Goal: Complete application form: Complete application form

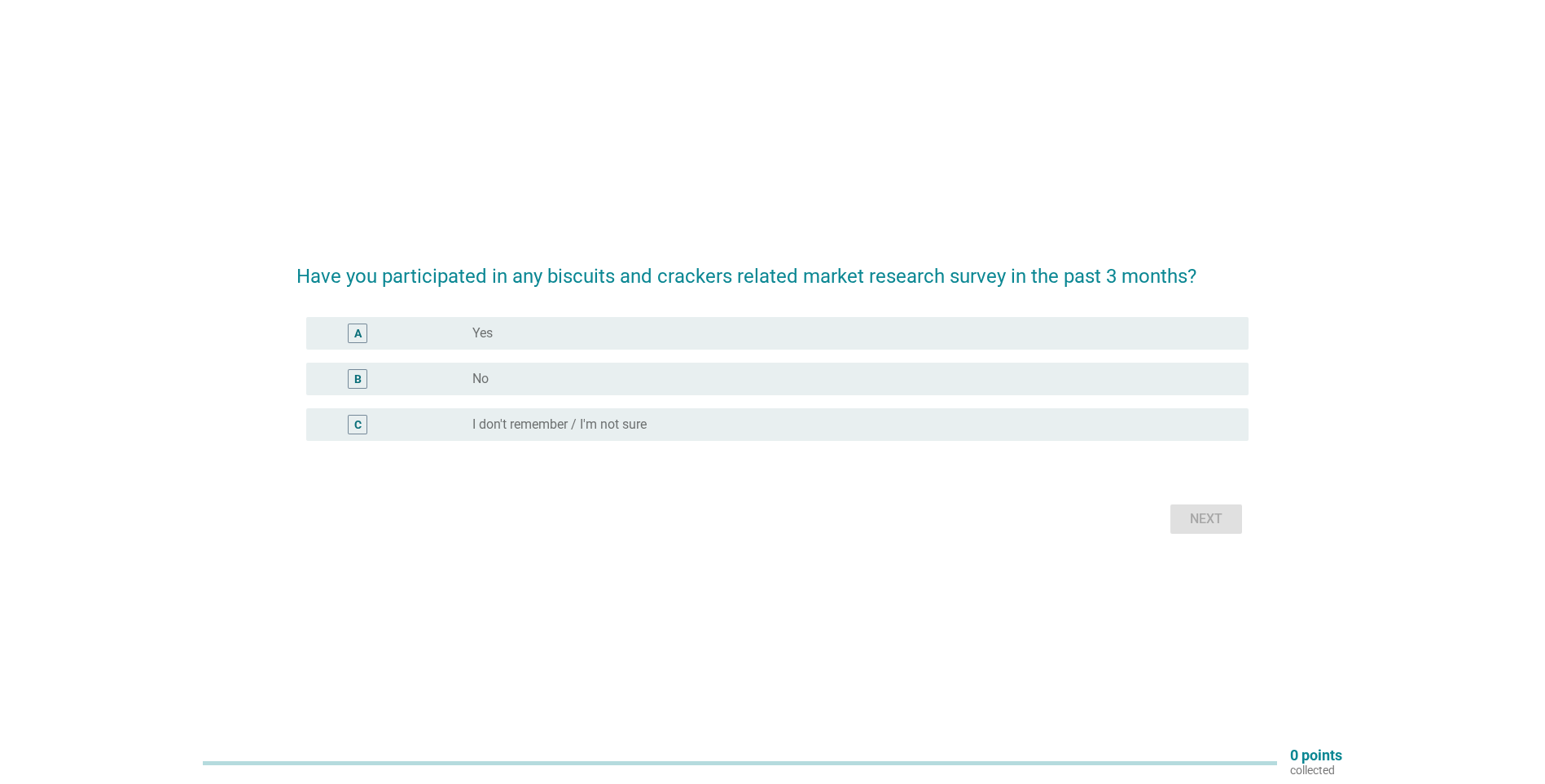
click at [739, 377] on div "radio_button_unchecked No" at bounding box center [847, 378] width 750 height 16
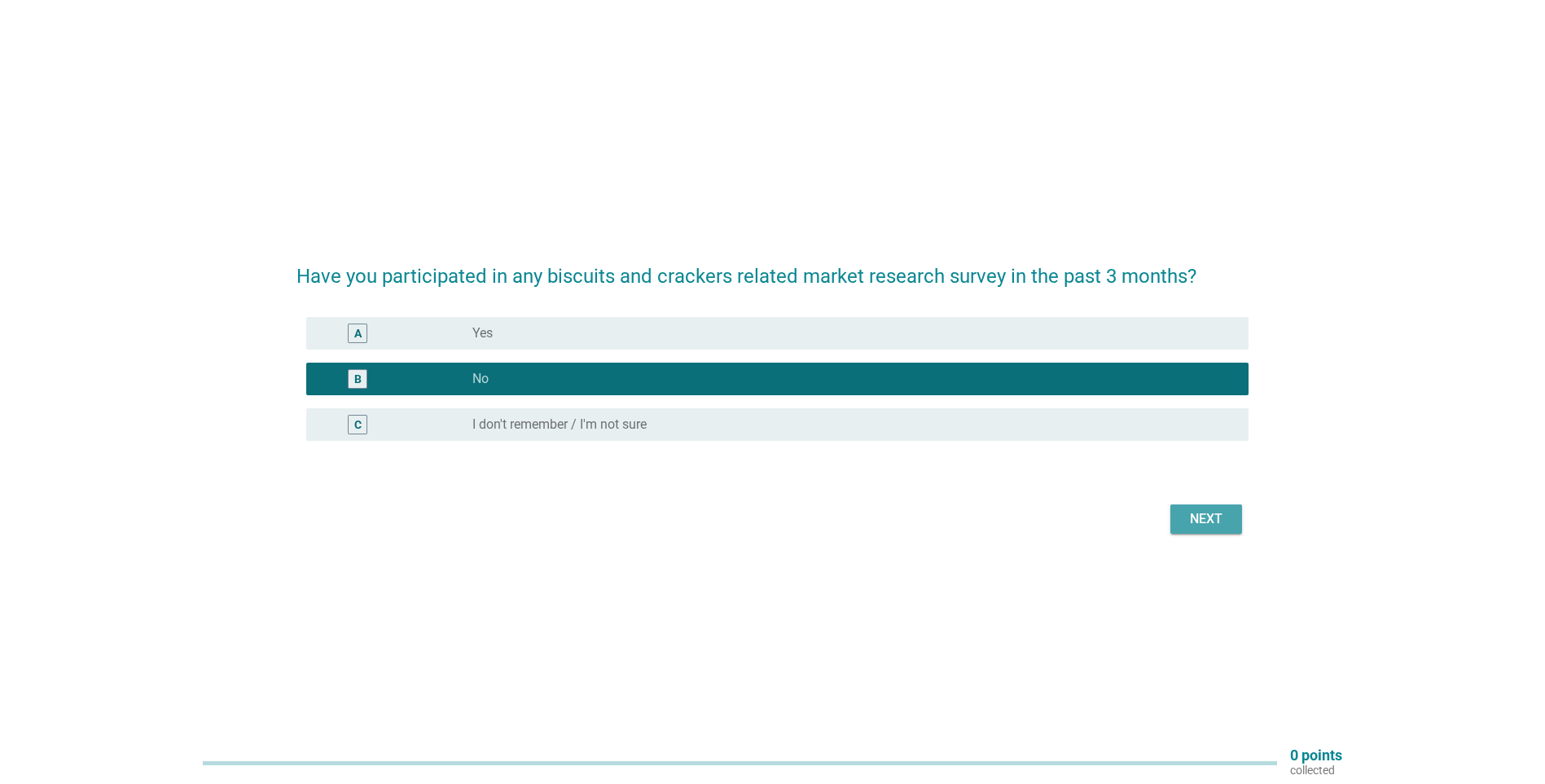
click at [1193, 513] on div "Next" at bounding box center [1207, 518] width 46 height 20
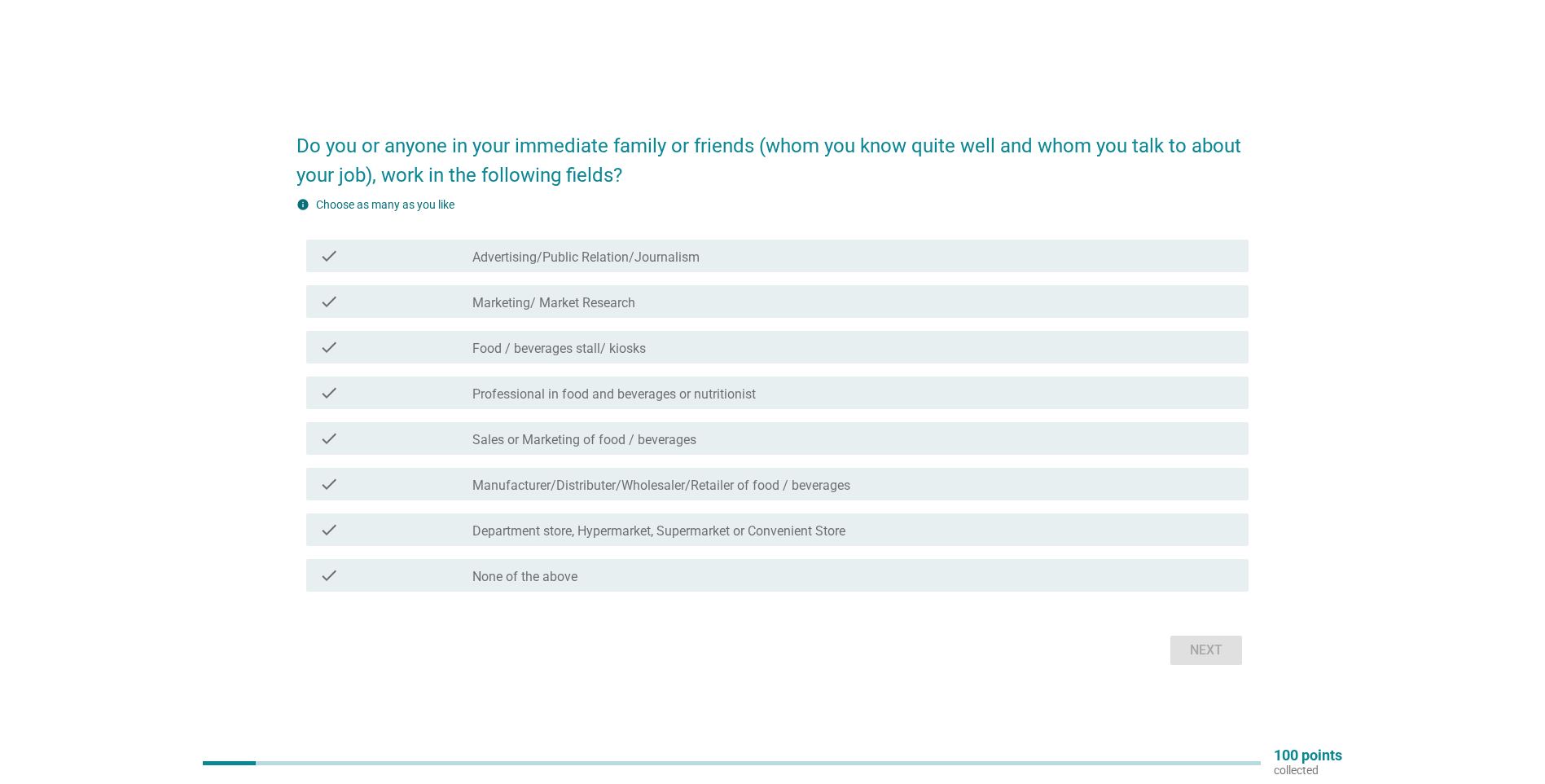
click at [738, 580] on div "check_box_outline_blank None of the above" at bounding box center [854, 574] width 764 height 20
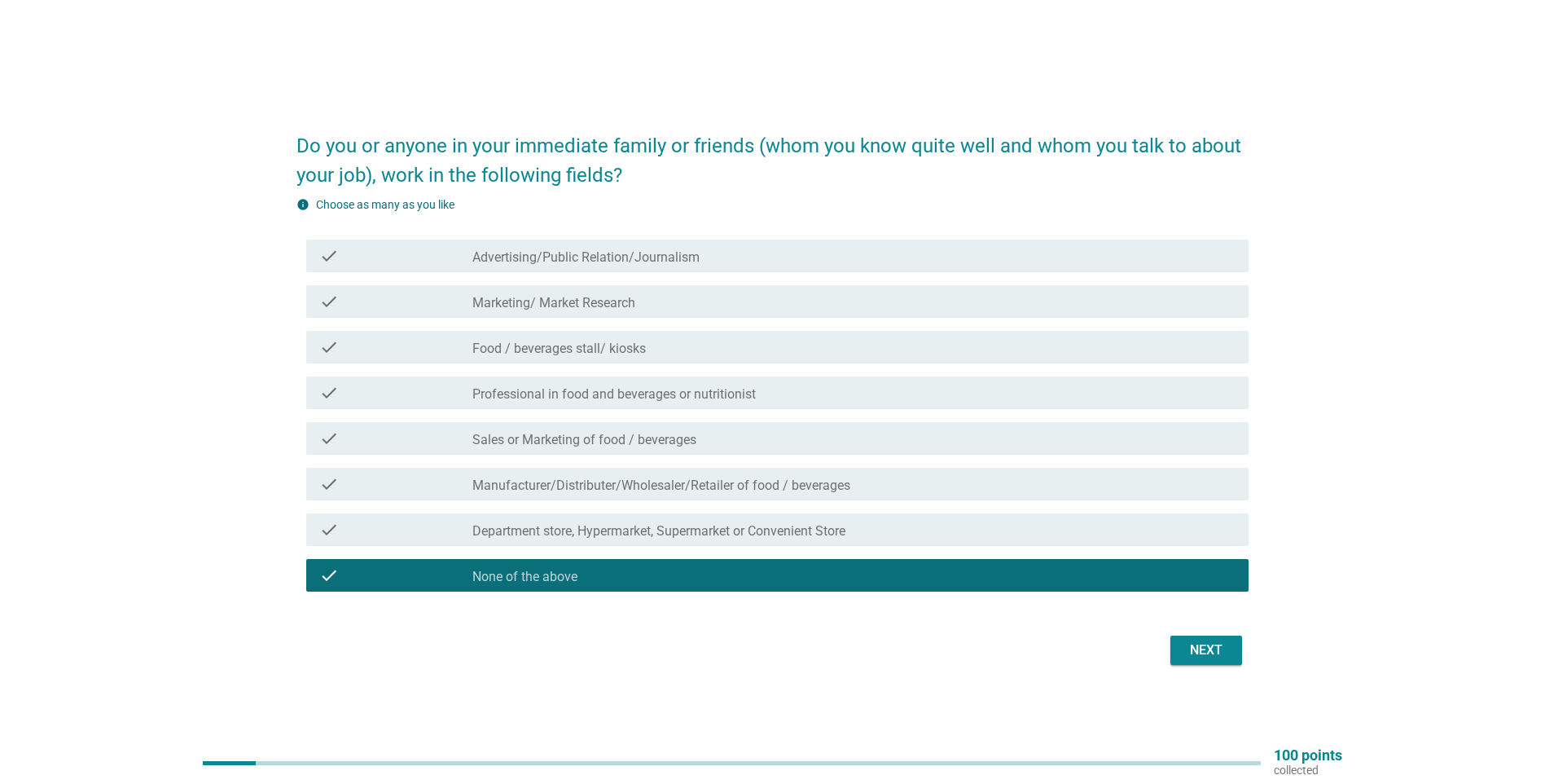
click at [1195, 646] on div "Next" at bounding box center [1207, 649] width 46 height 20
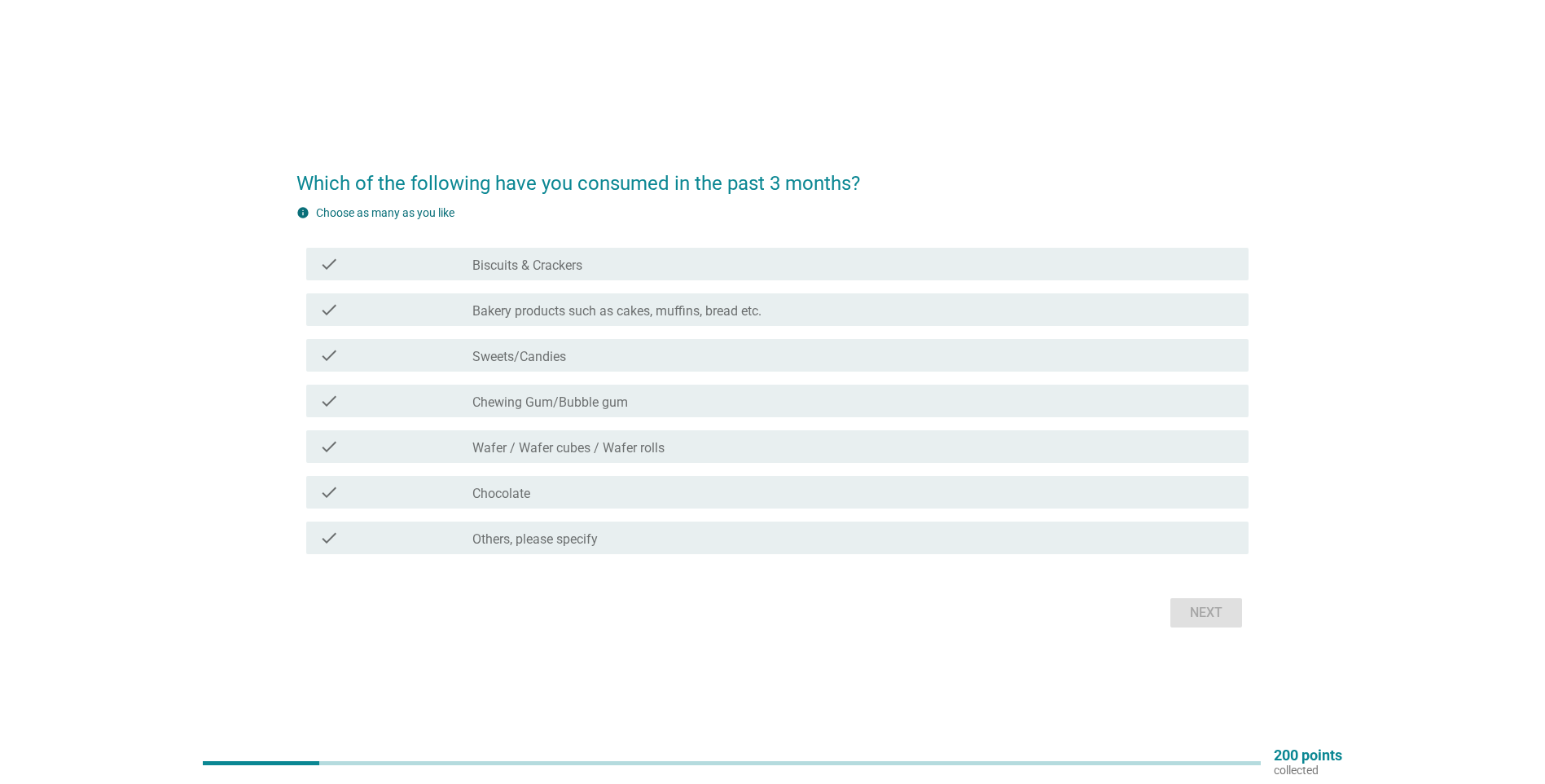
click at [890, 495] on div "check_box_outline_blank Chocolate" at bounding box center [854, 492] width 764 height 20
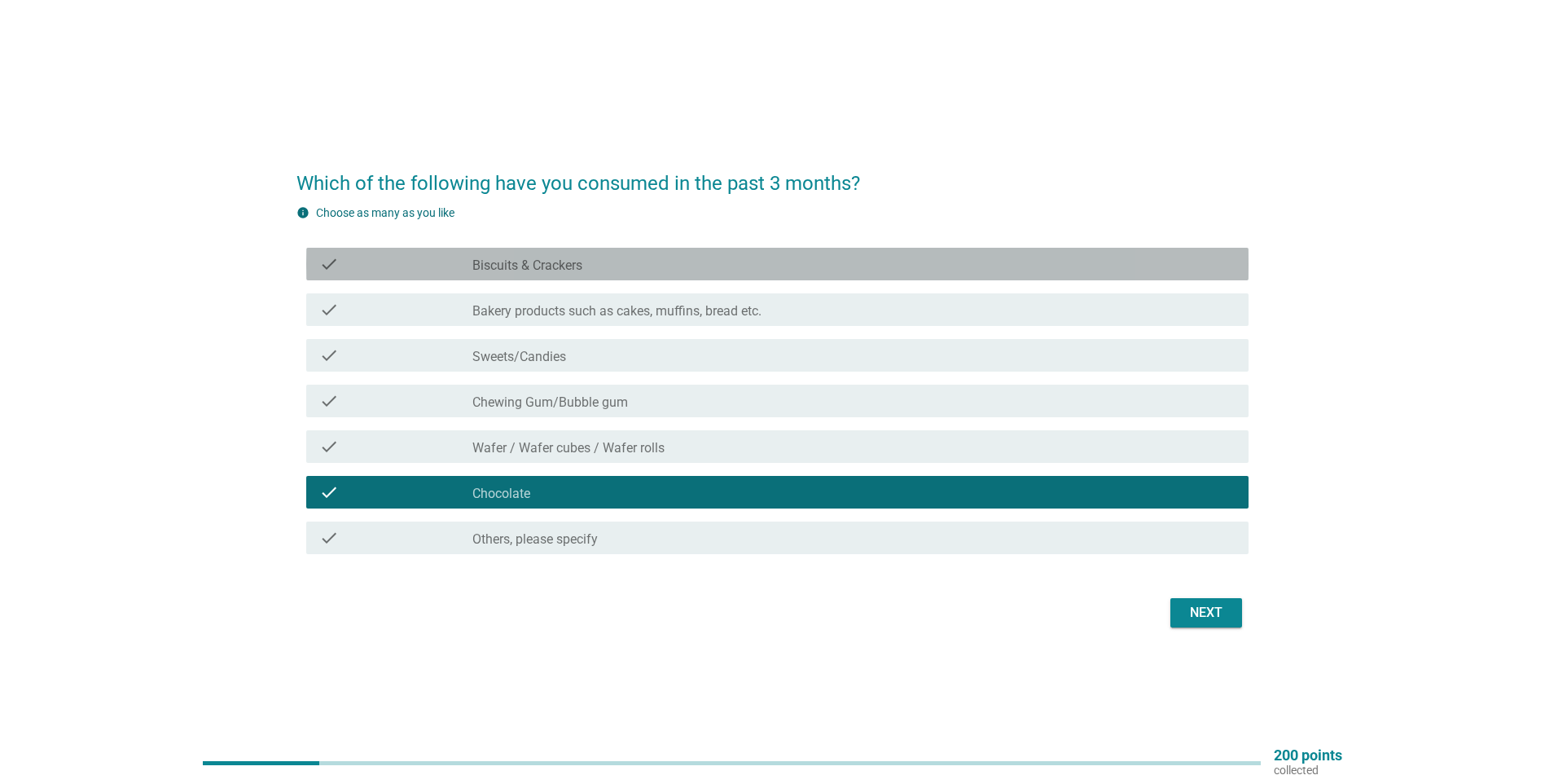
click at [943, 264] on div "check_box_outline_blank Biscuits & Crackers" at bounding box center [854, 263] width 764 height 20
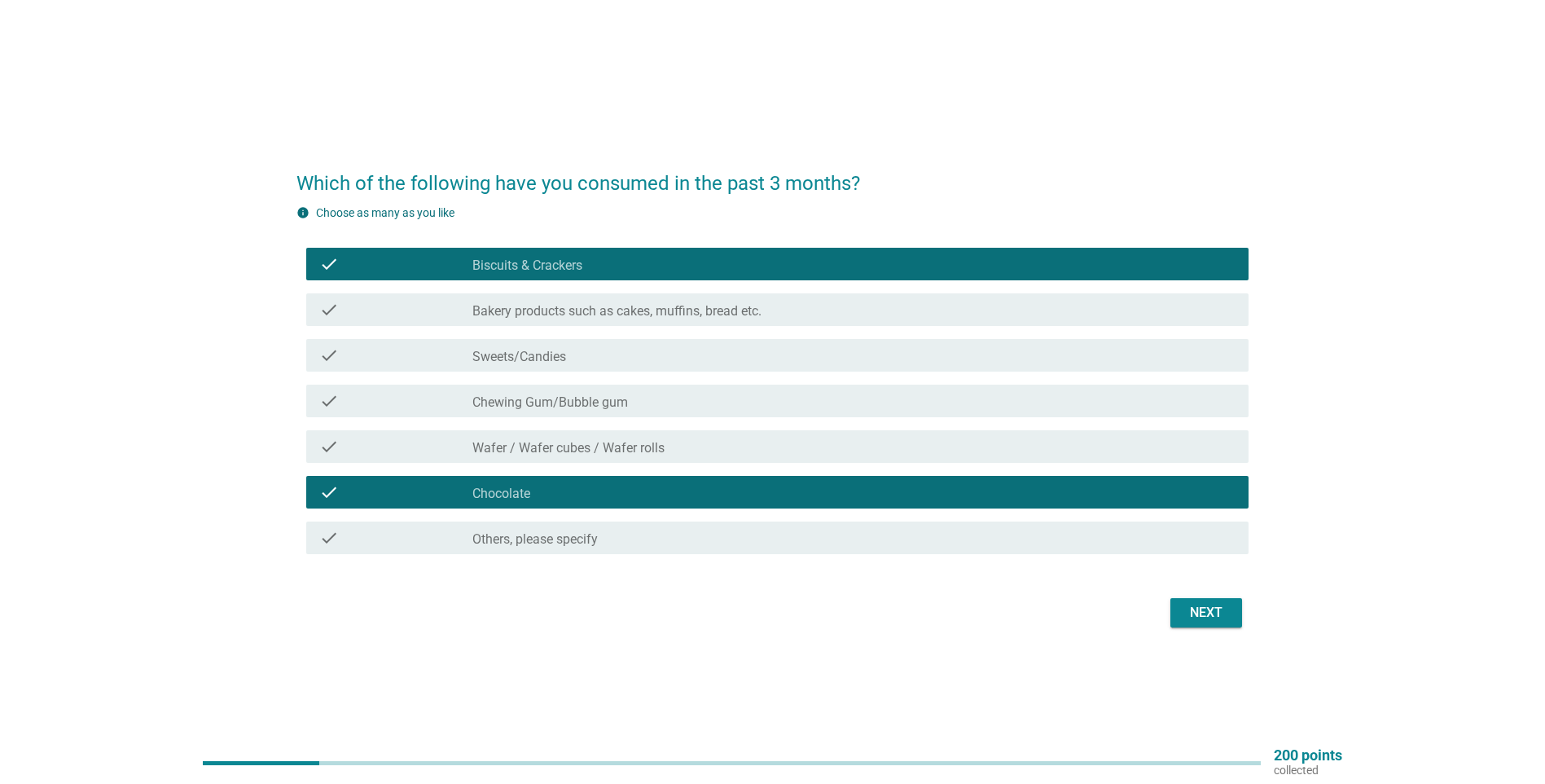
click at [1185, 613] on div "Next" at bounding box center [1207, 612] width 46 height 20
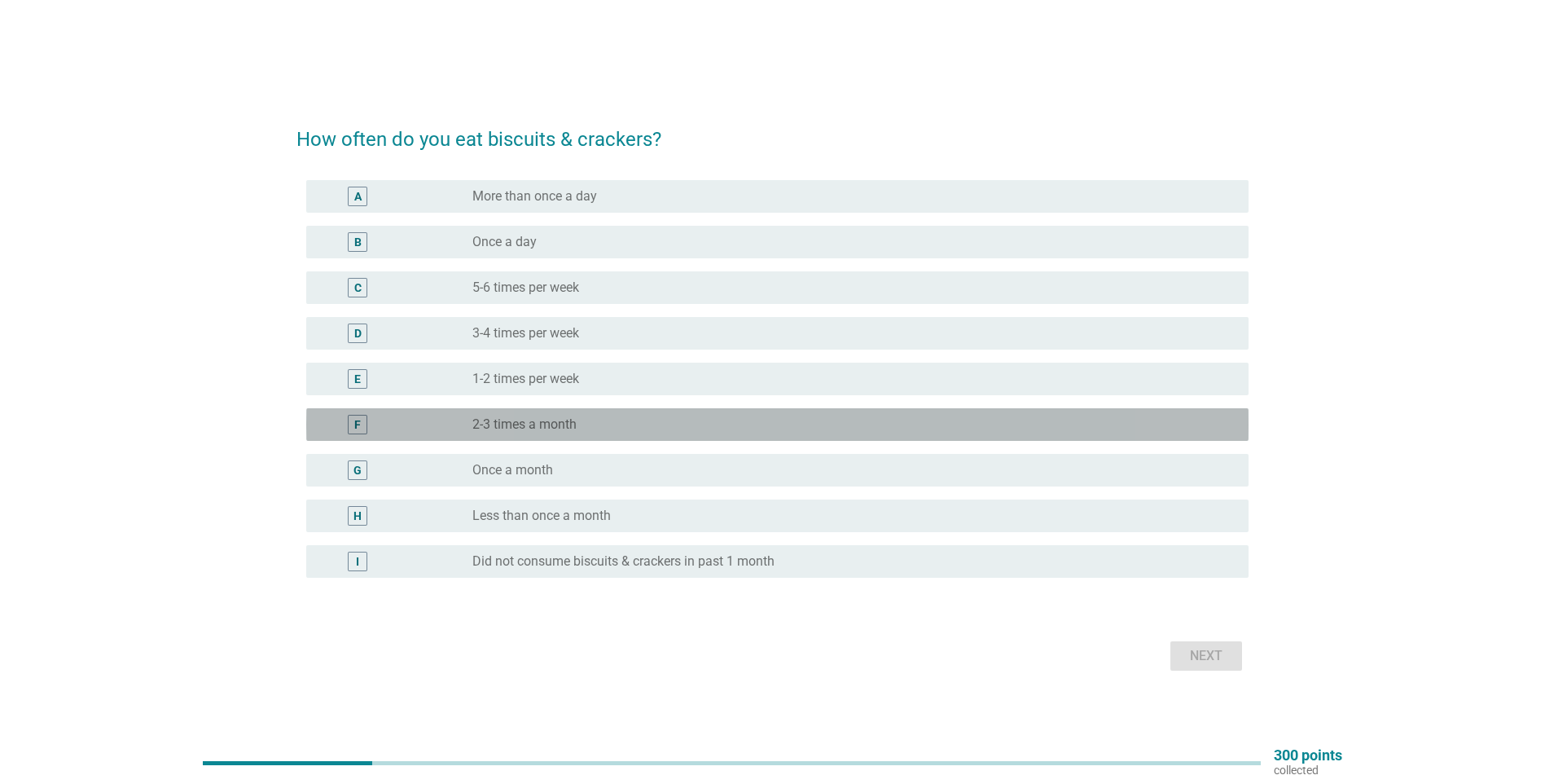
click at [1022, 429] on div "radio_button_unchecked 2-3 times a month" at bounding box center [847, 424] width 750 height 16
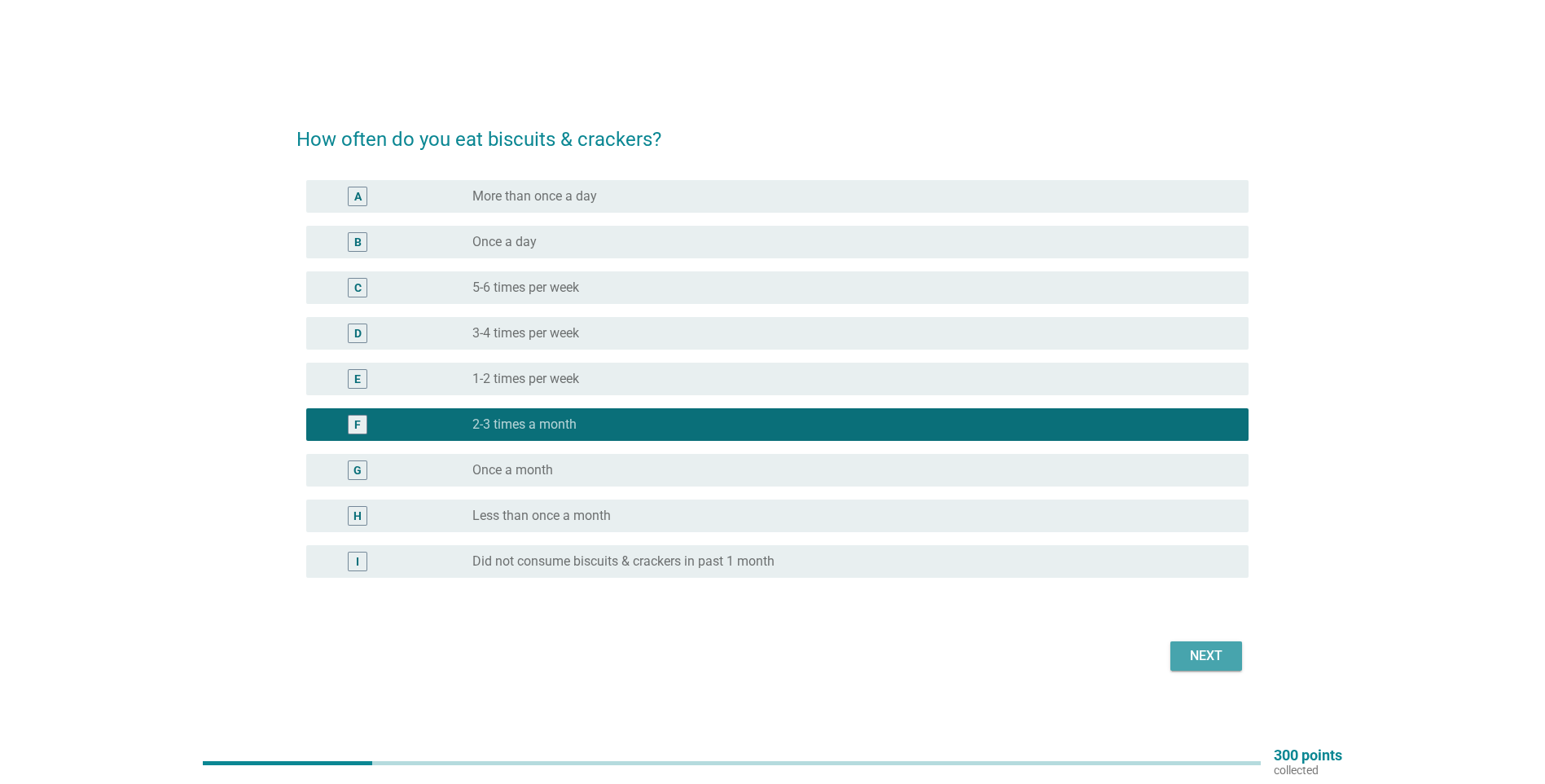
click at [1196, 658] on div "Next" at bounding box center [1207, 655] width 46 height 20
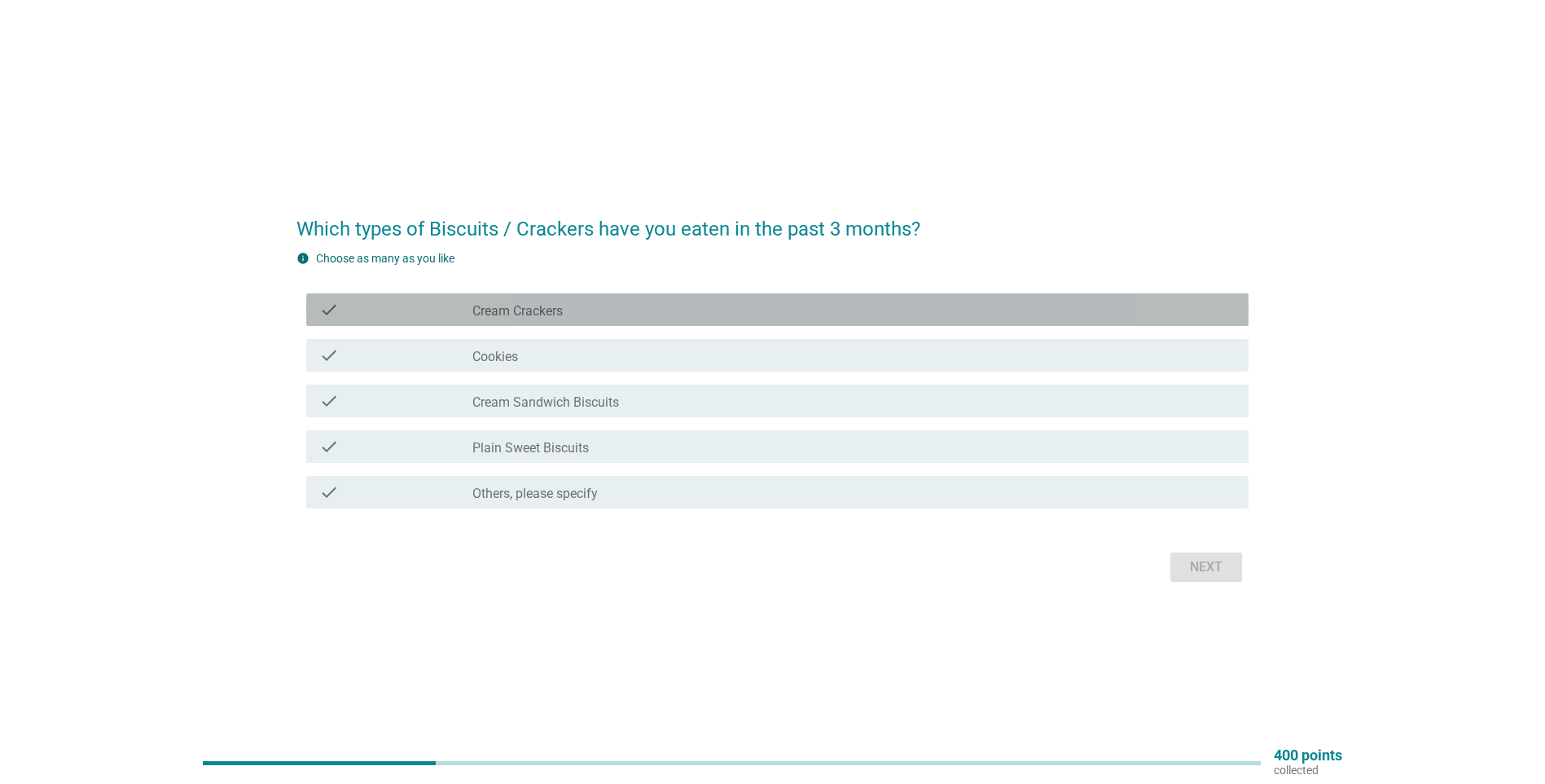
click at [703, 307] on div "check_box_outline_blank Cream Crackers" at bounding box center [854, 309] width 764 height 20
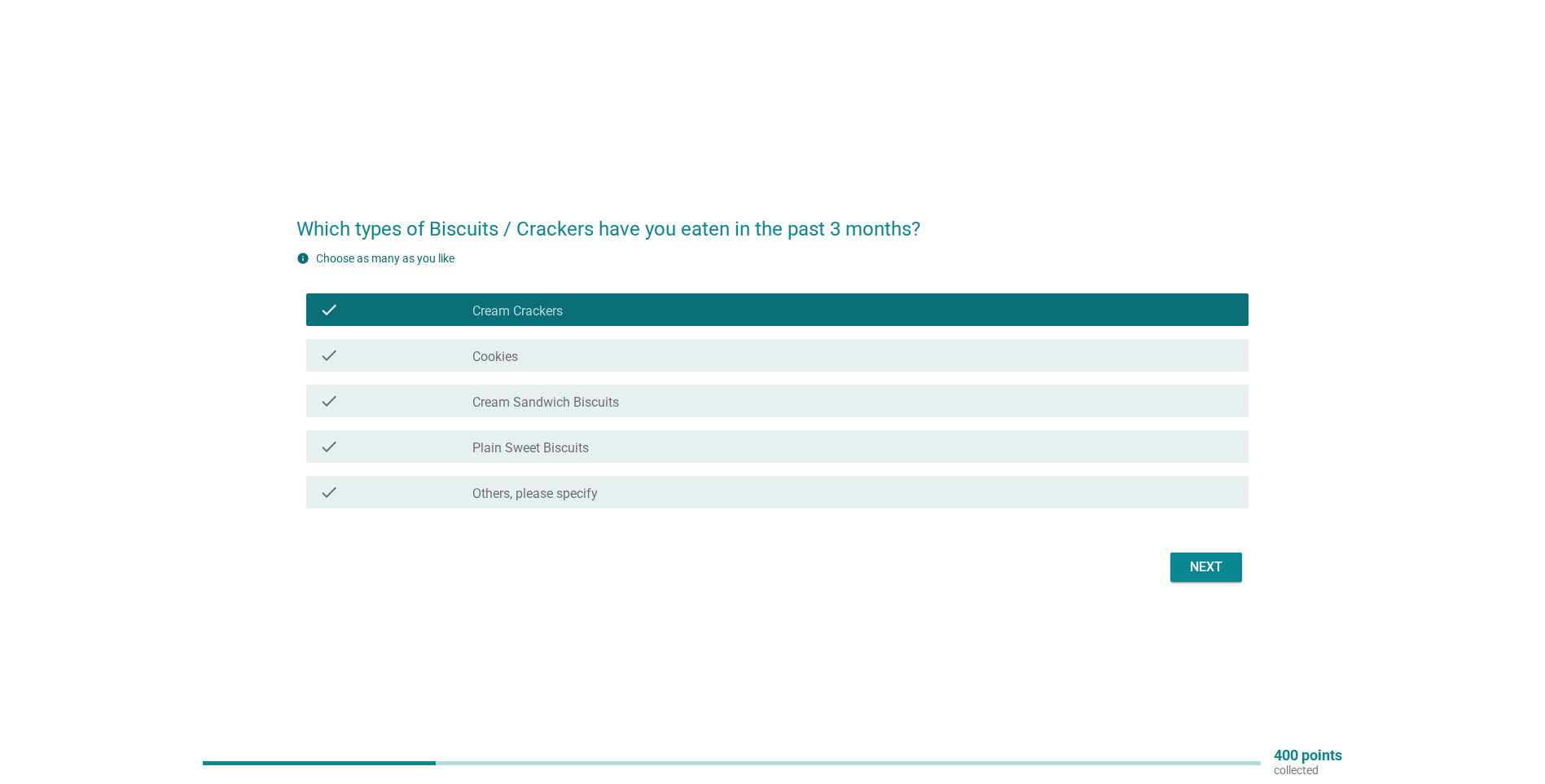
click at [1182, 564] on button "Next" at bounding box center [1207, 567] width 72 height 29
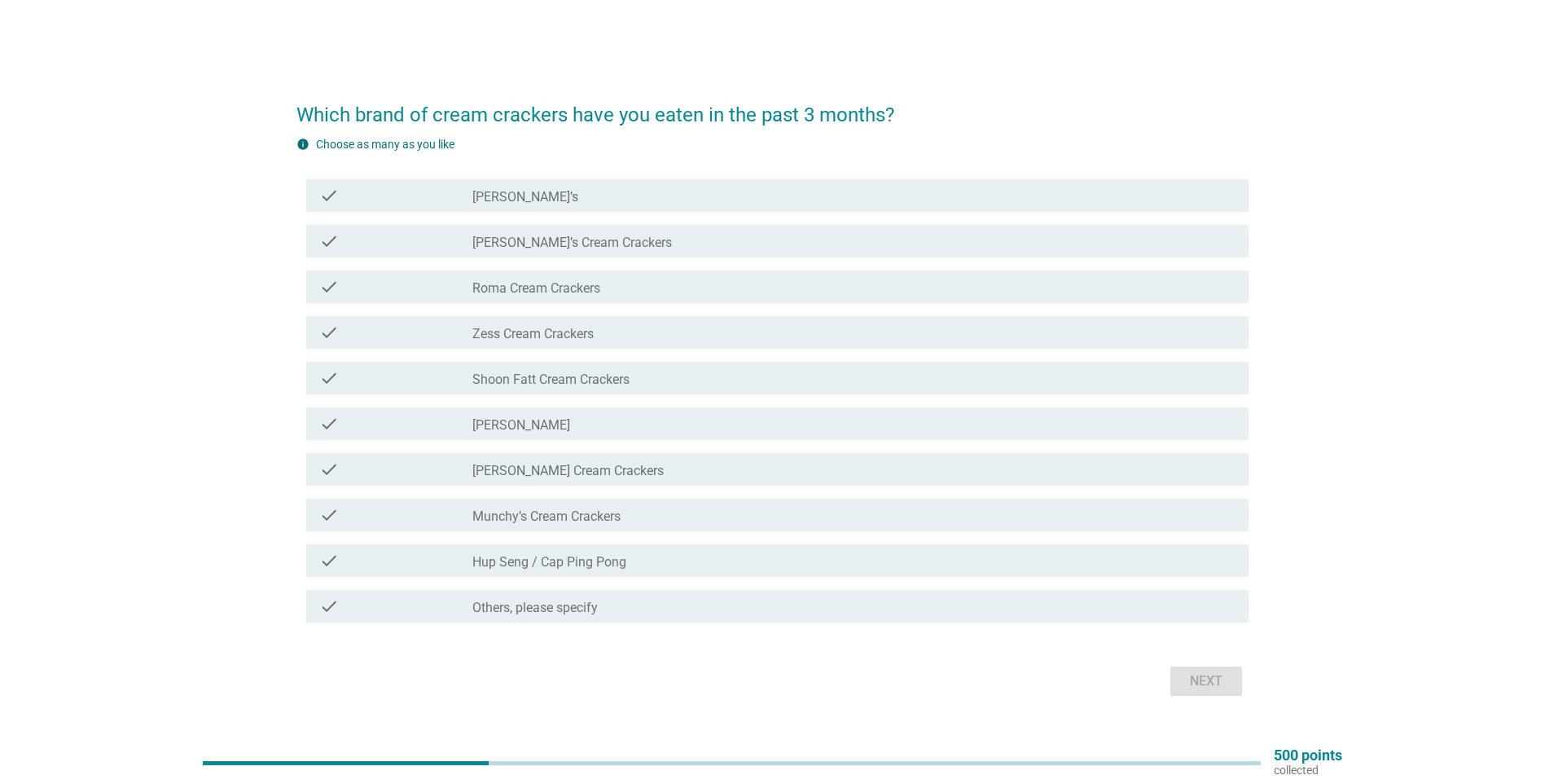
click at [787, 563] on div "check_box_outline_blank Hup Seng / Cap Ping Pong" at bounding box center [854, 560] width 764 height 20
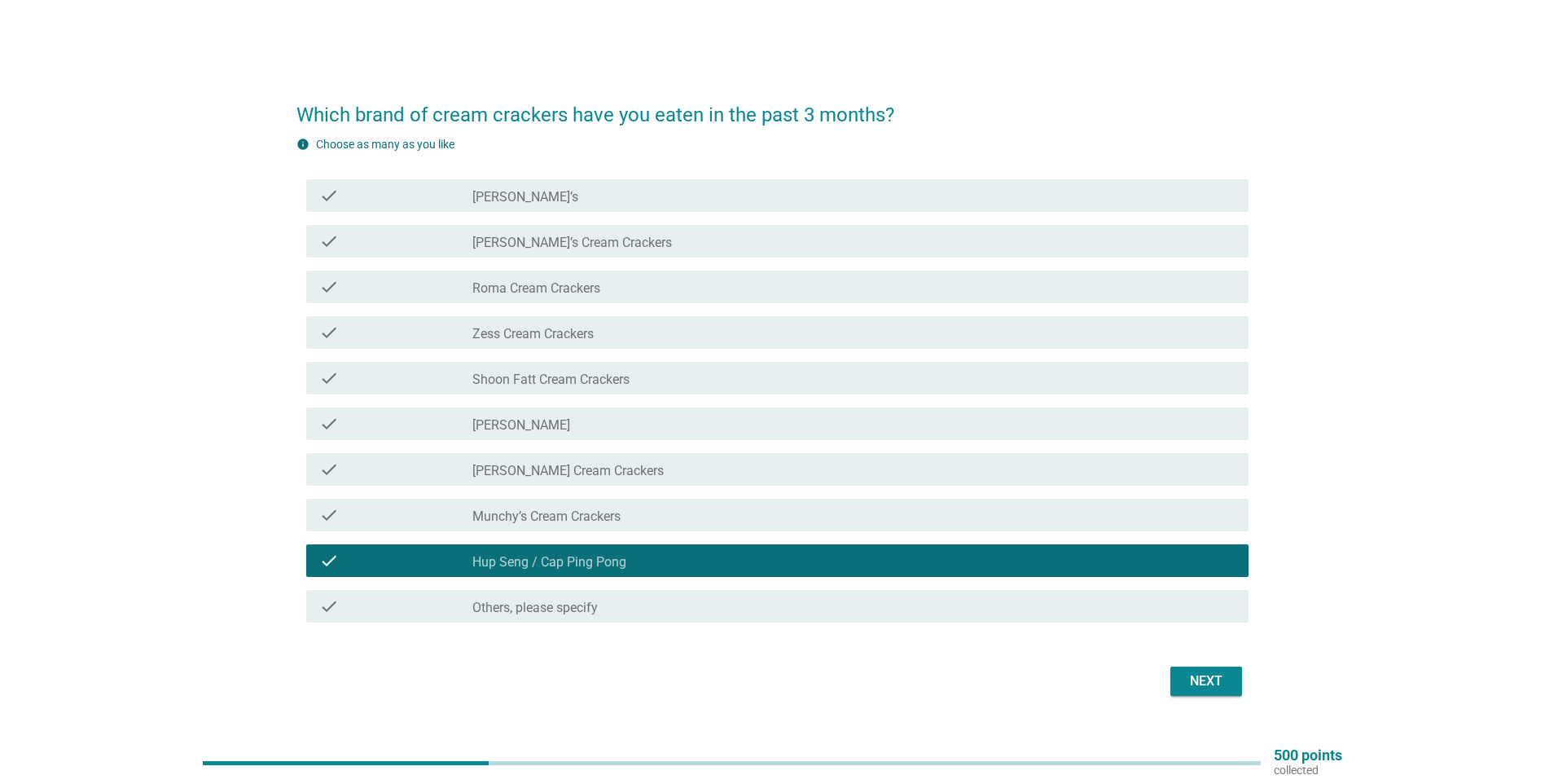
click at [836, 509] on div "check_box_outline_blank Munchy’s Cream Crackers" at bounding box center [854, 515] width 764 height 20
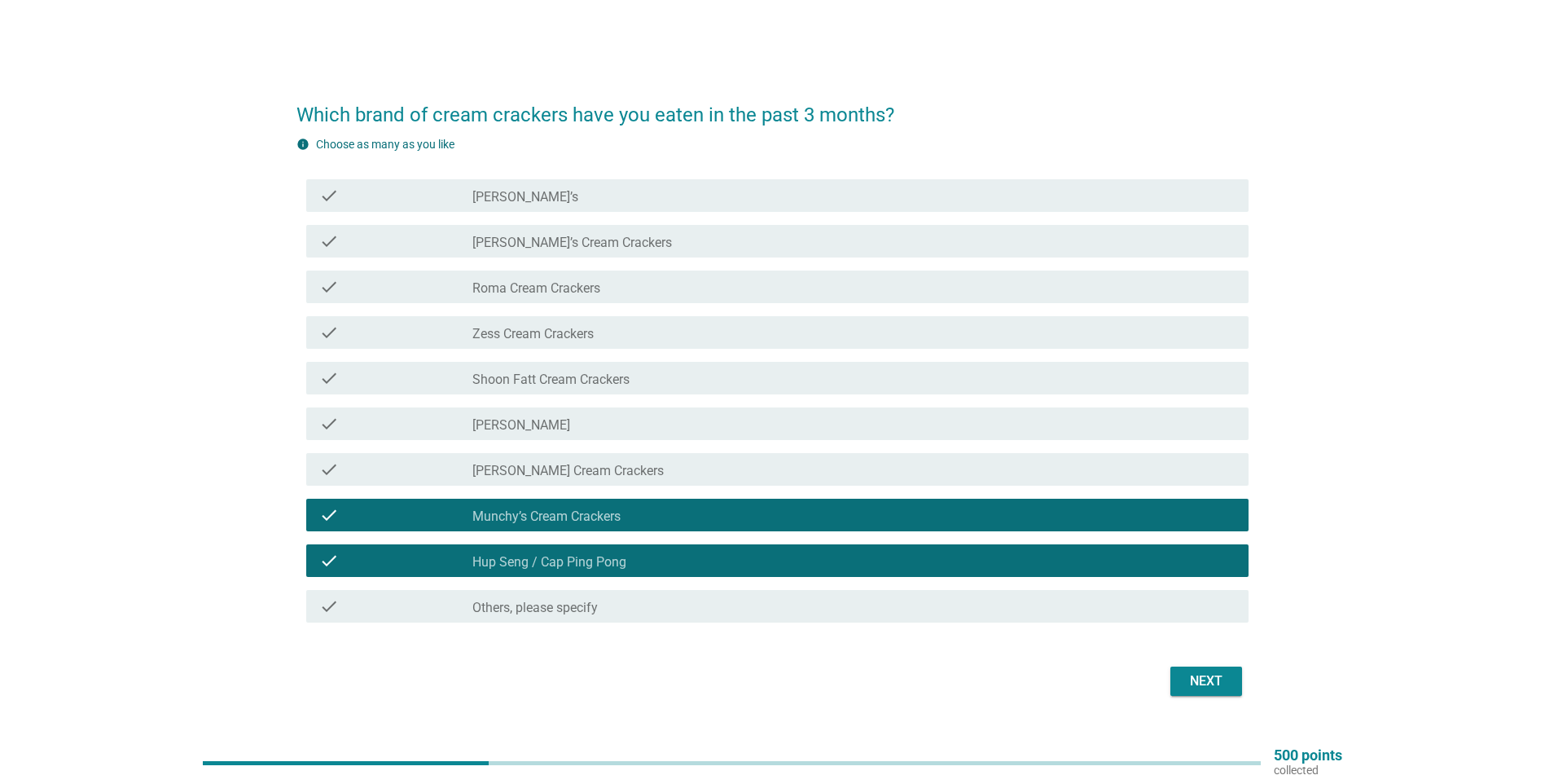
click at [1212, 675] on div "Next" at bounding box center [1207, 681] width 46 height 20
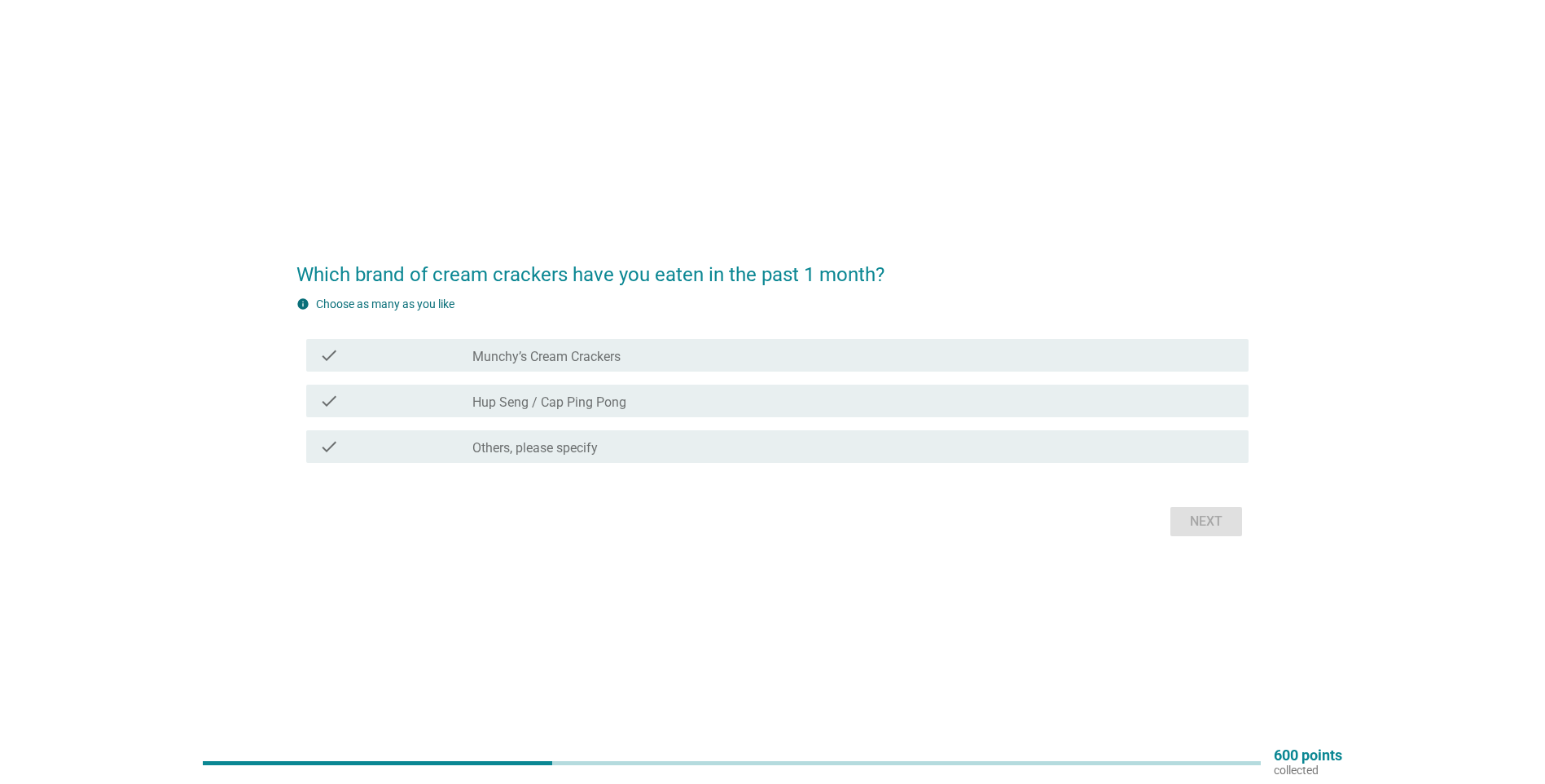
click at [727, 409] on div "check_box_outline_blank Hup Seng / Cap Ping Pong" at bounding box center [854, 401] width 764 height 20
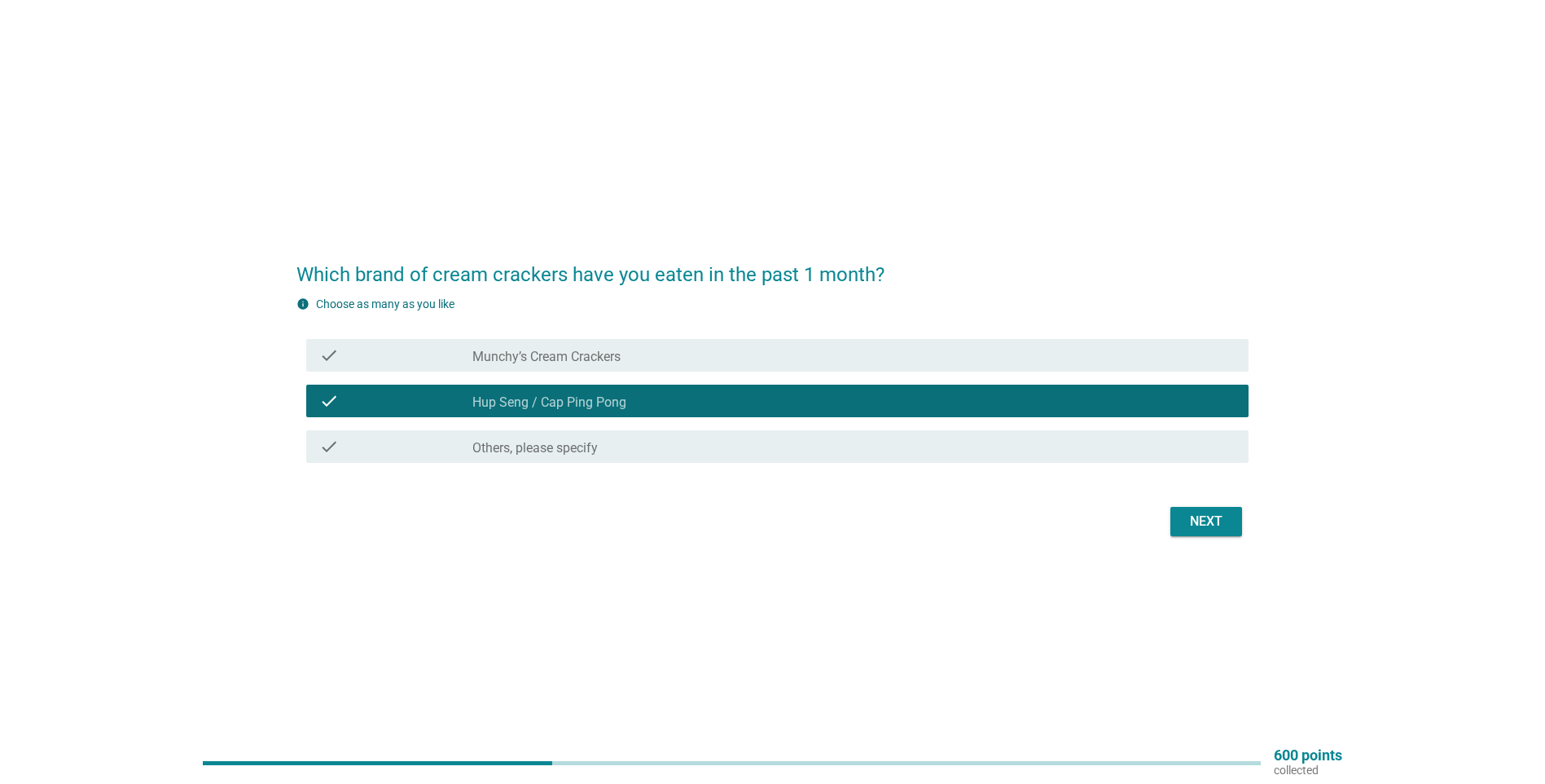
click at [1167, 527] on div "Next" at bounding box center [773, 522] width 953 height 39
click at [1193, 525] on div "Next" at bounding box center [1207, 521] width 46 height 20
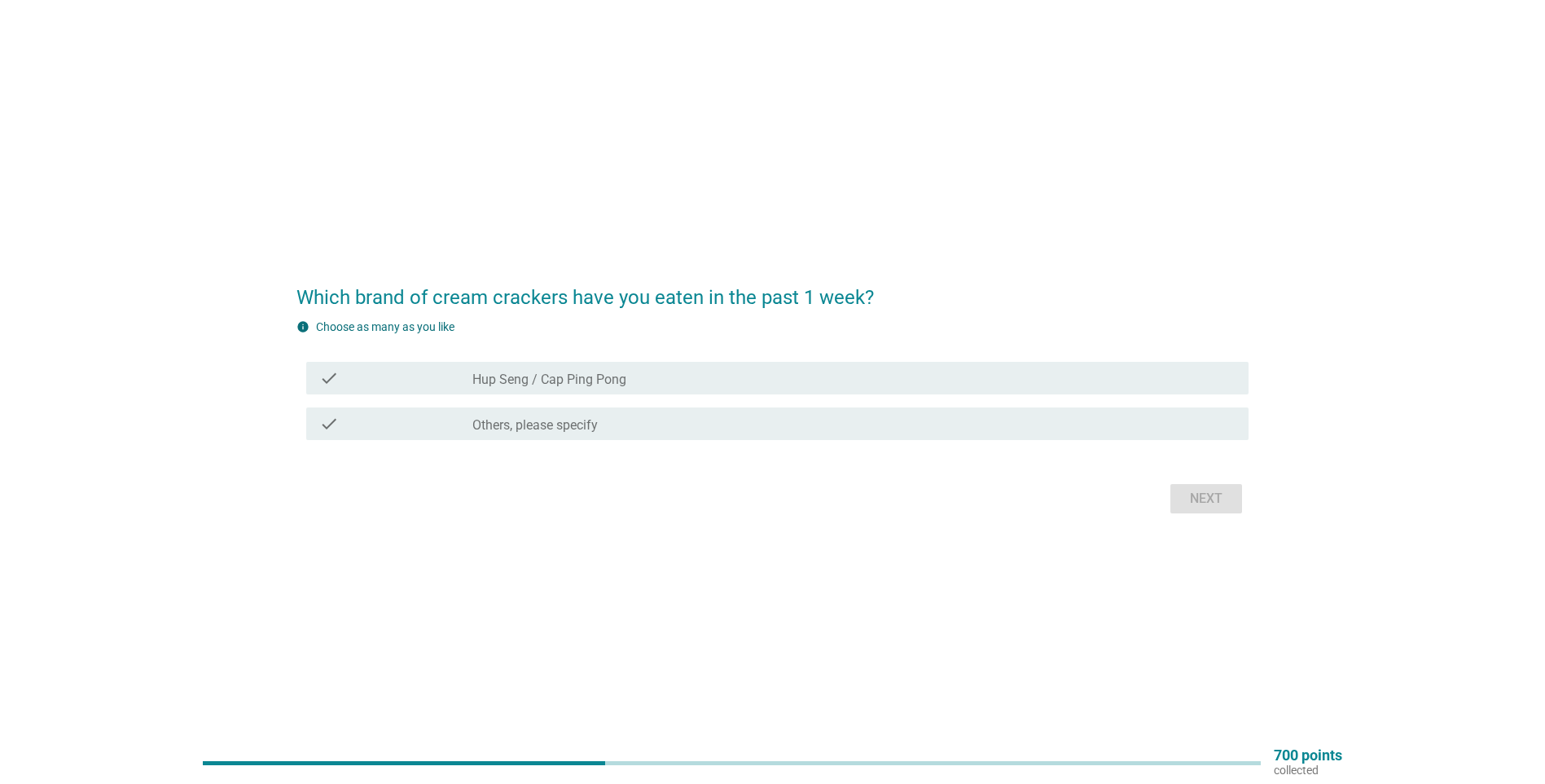
click at [749, 377] on div "check_box Hup Seng / Cap Ping Pong" at bounding box center [854, 378] width 764 height 20
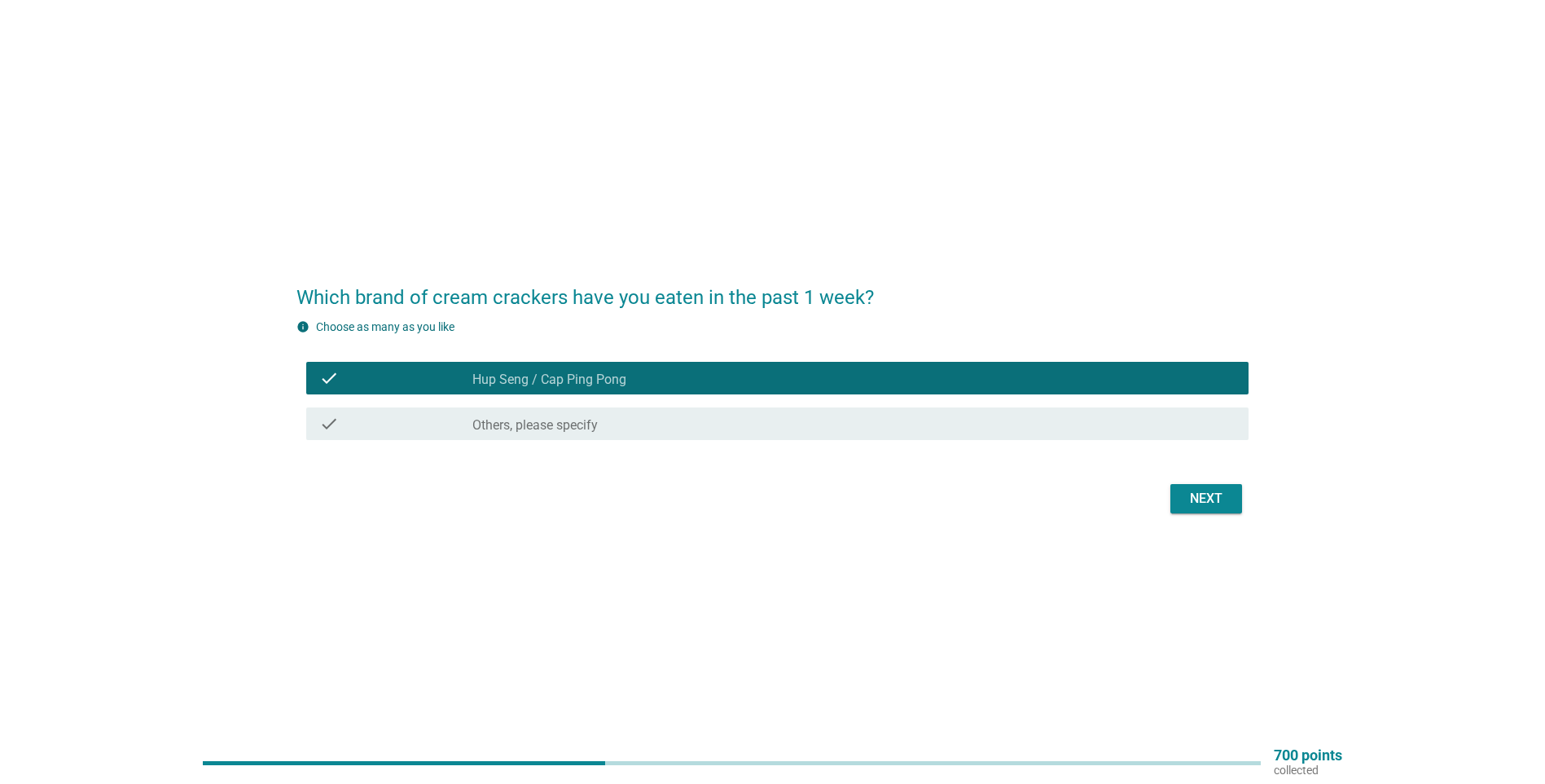
click at [1225, 497] on div "Next" at bounding box center [1207, 499] width 46 height 20
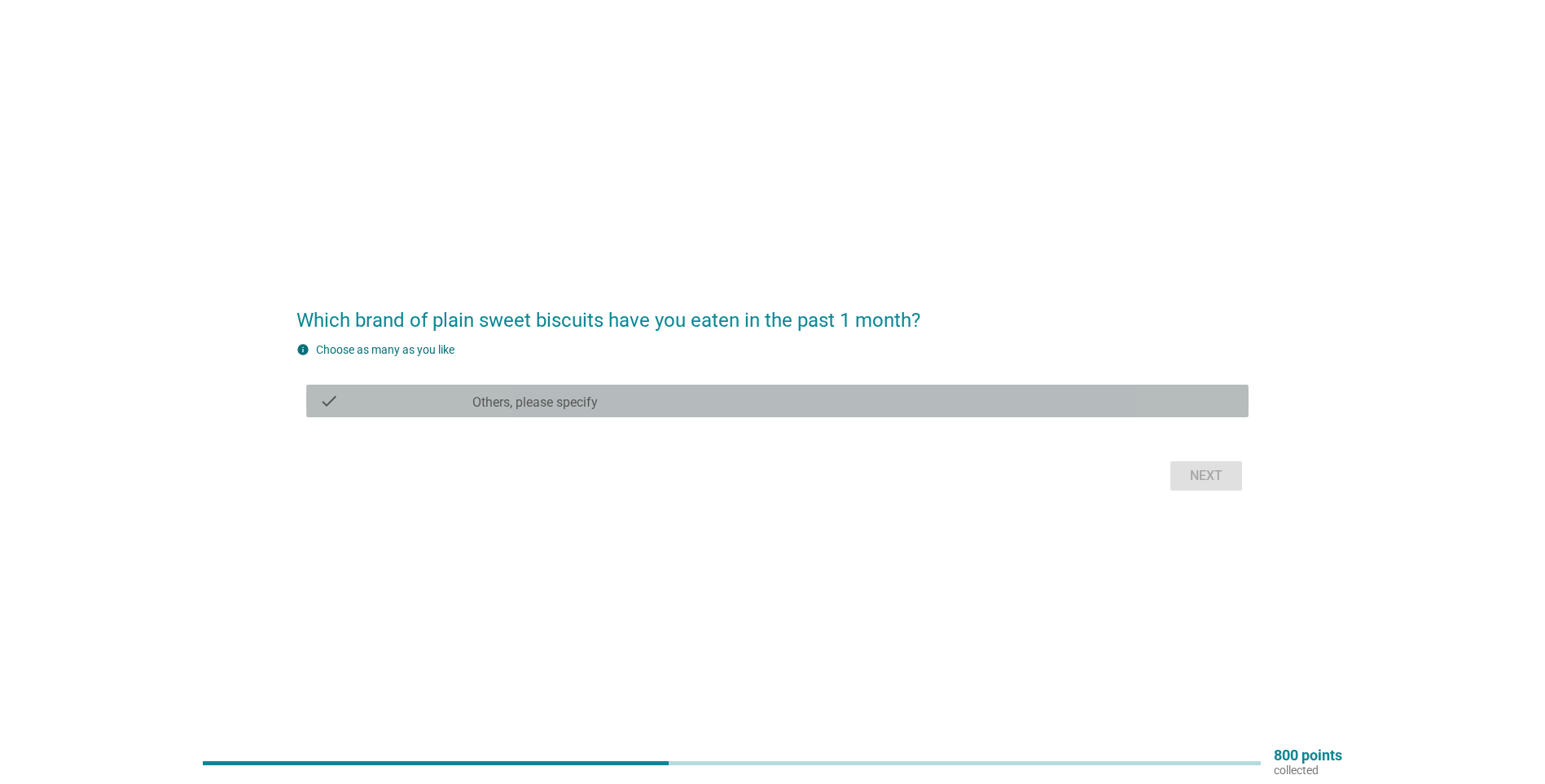
click at [638, 399] on div "check_box Others, please specify" at bounding box center [854, 401] width 764 height 20
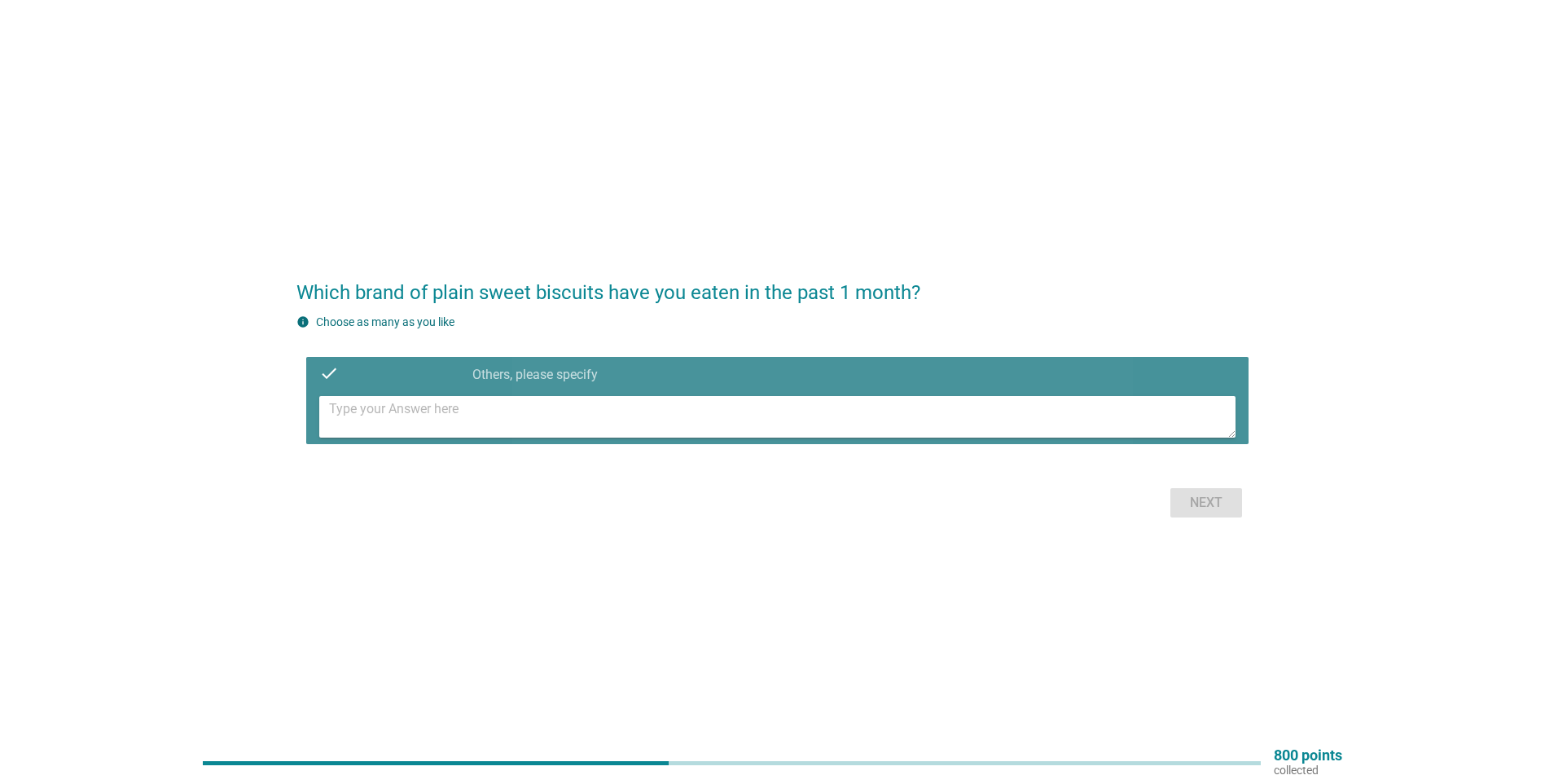
click at [643, 411] on textarea at bounding box center [782, 417] width 907 height 42
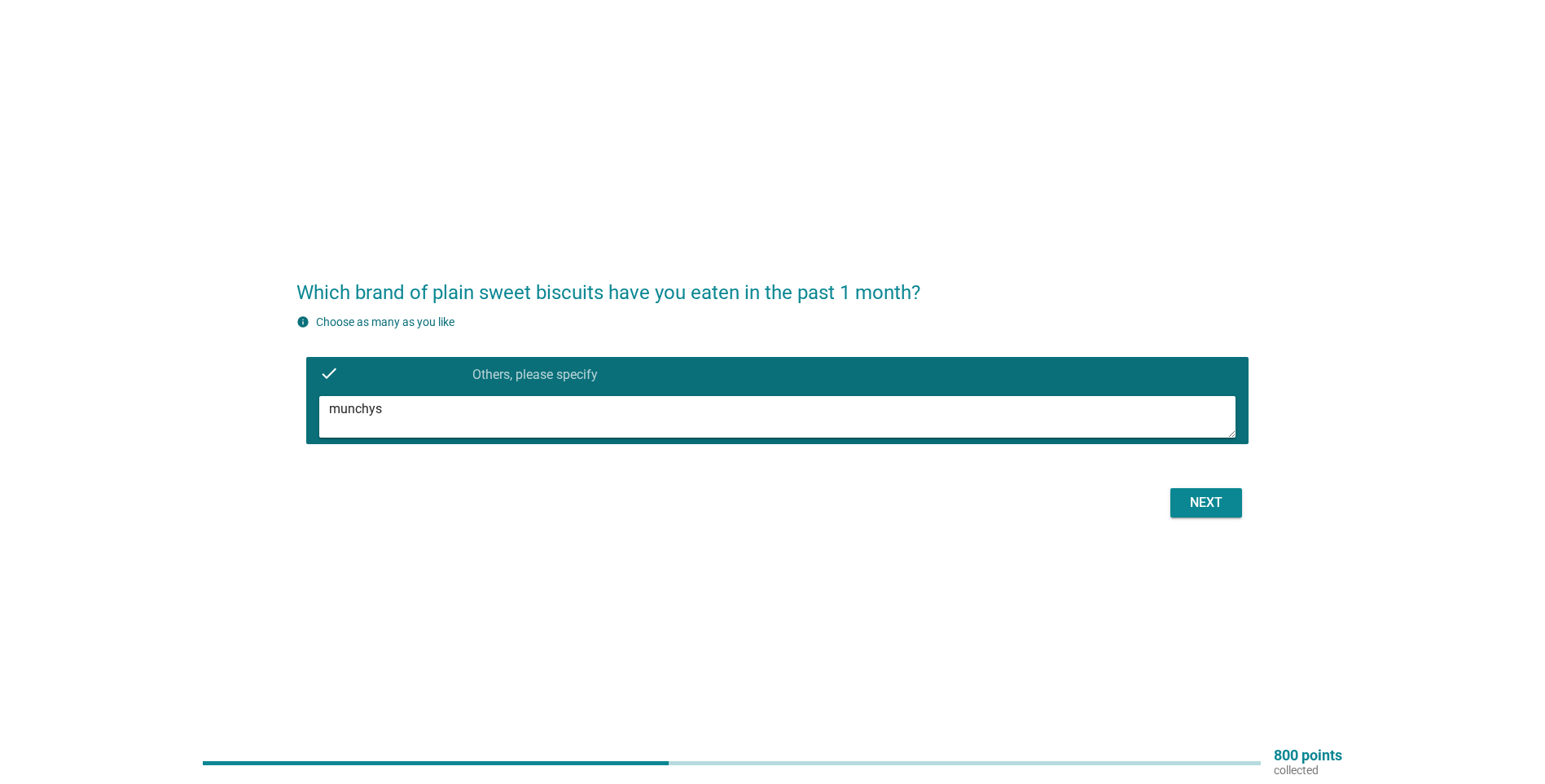
type textarea "munchys"
click at [1223, 498] on div "Next" at bounding box center [1207, 502] width 46 height 20
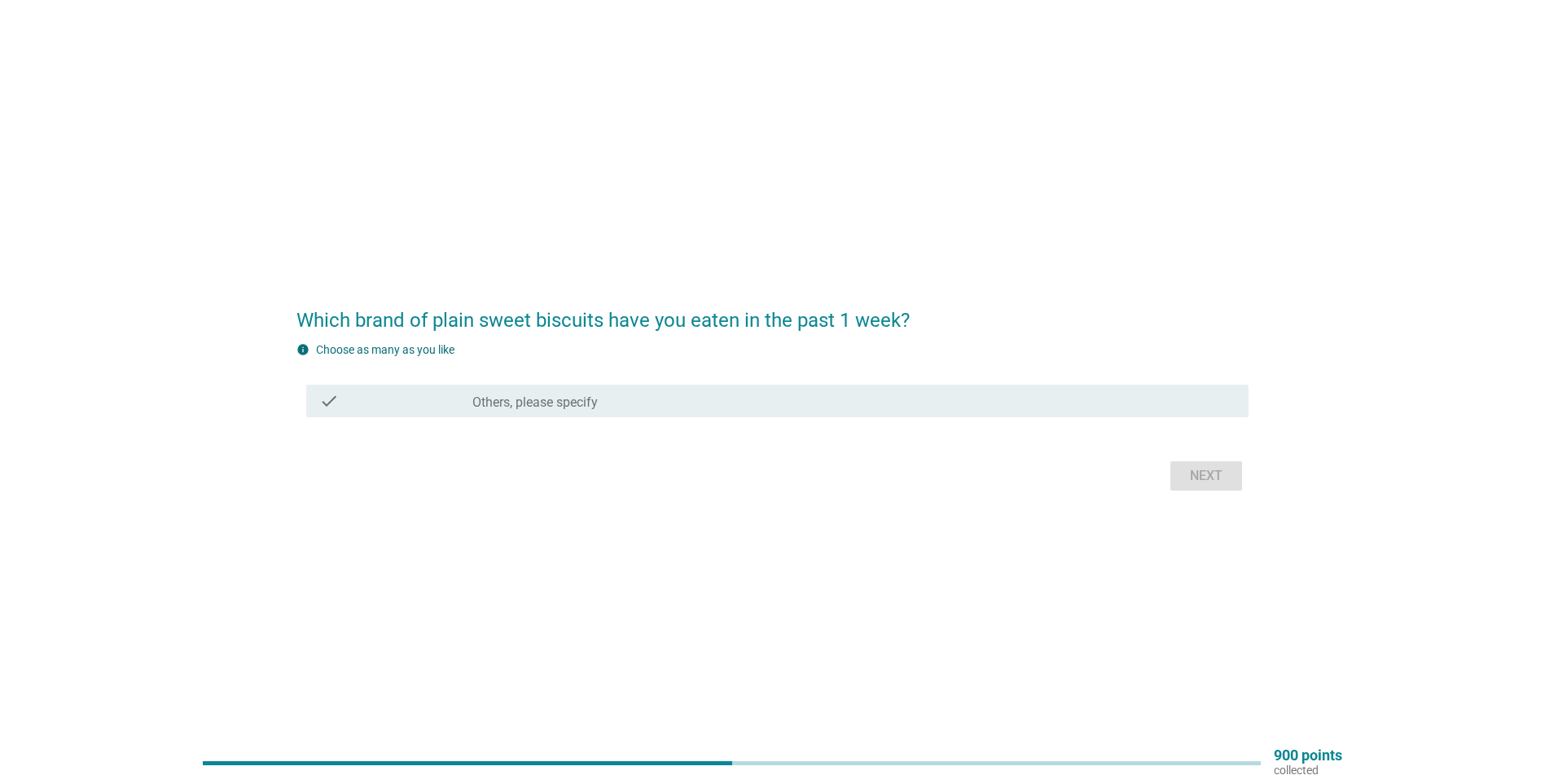
click at [839, 407] on div "check_box Others, please specify" at bounding box center [854, 401] width 764 height 20
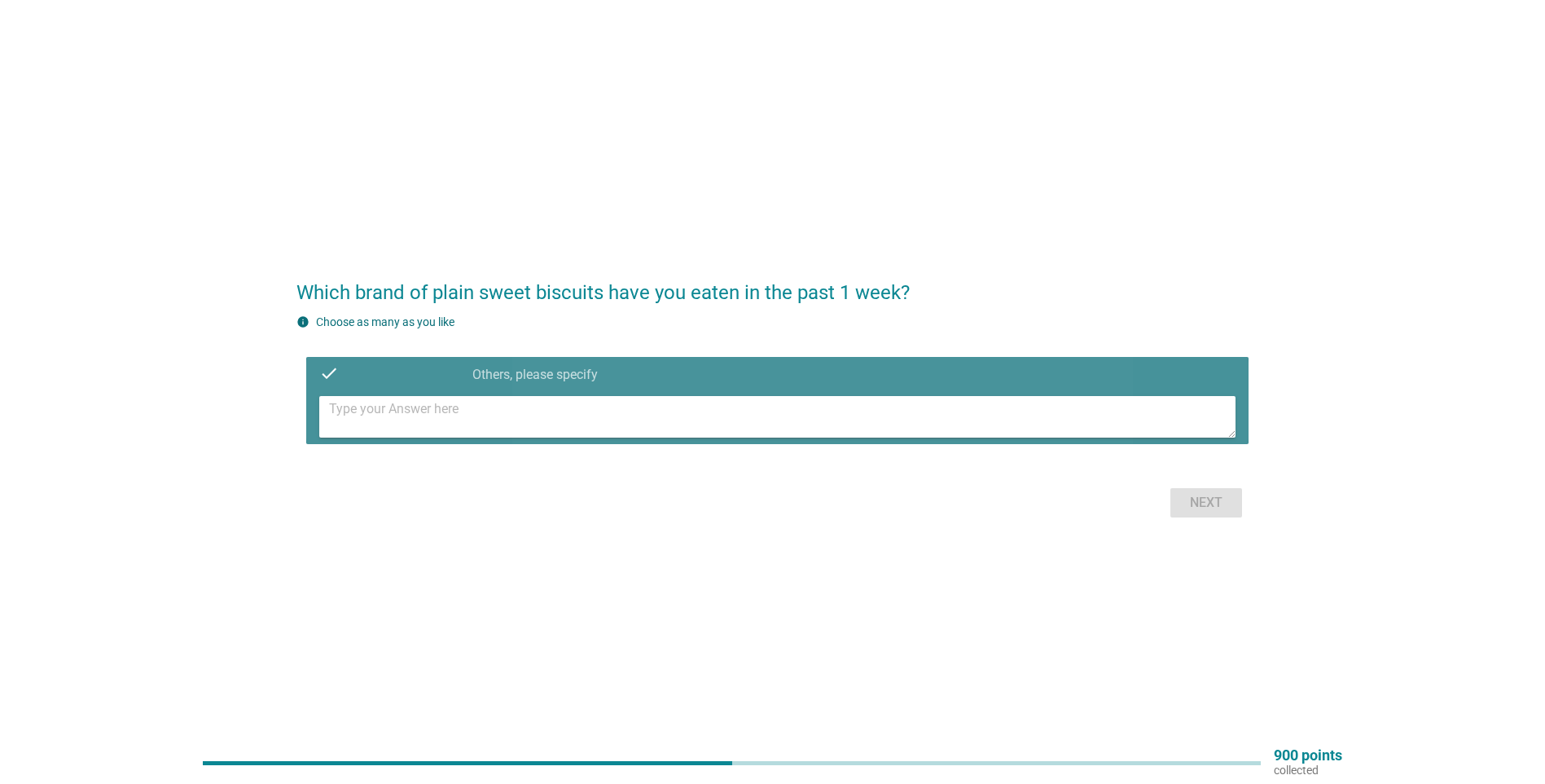
click at [839, 407] on textarea at bounding box center [782, 417] width 907 height 42
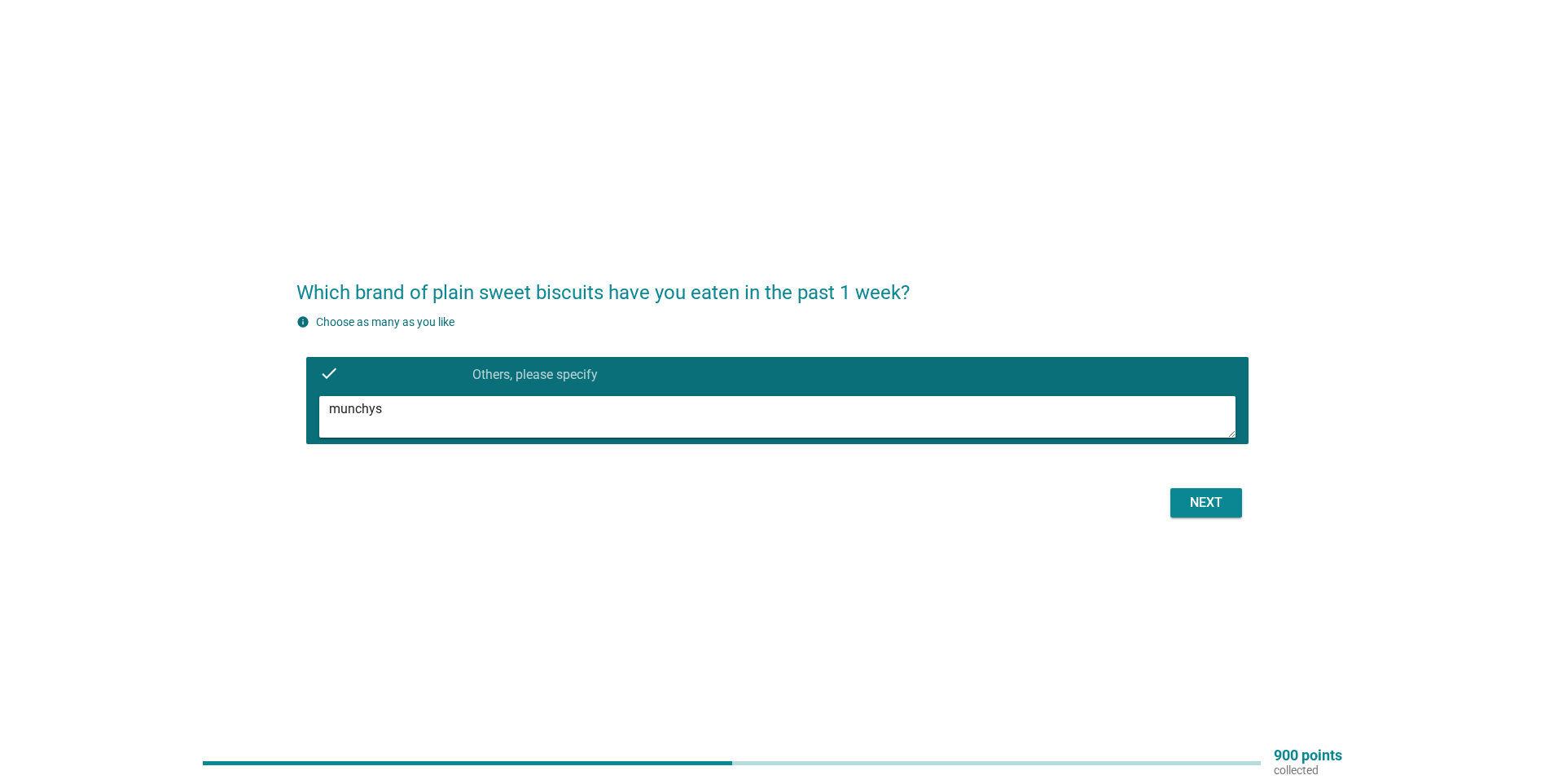
type textarea "munchys"
click at [1218, 500] on div "Next" at bounding box center [1207, 502] width 46 height 20
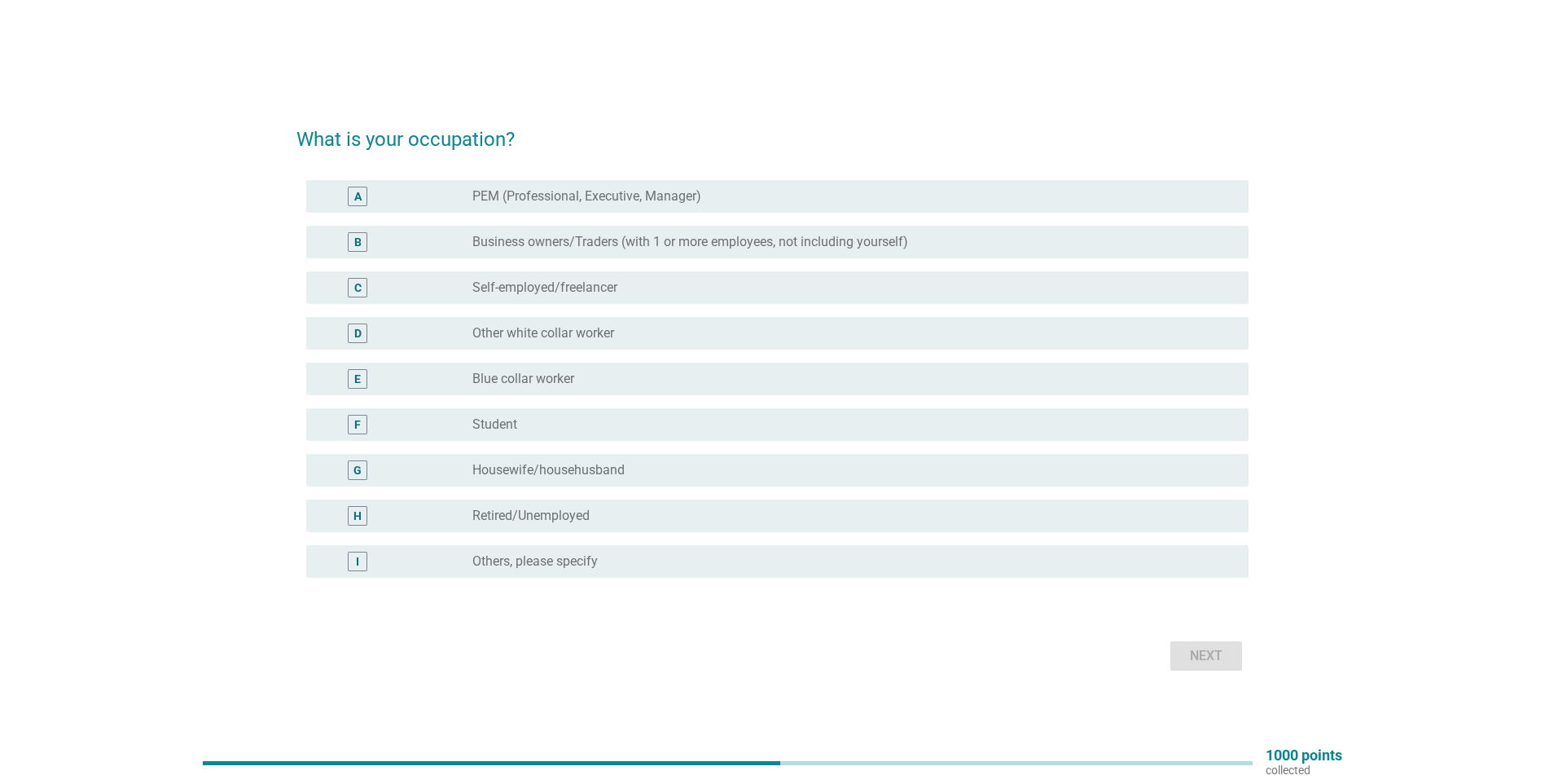
click at [787, 370] on div "radio_button_unchecked Blue collar worker" at bounding box center [854, 378] width 764 height 20
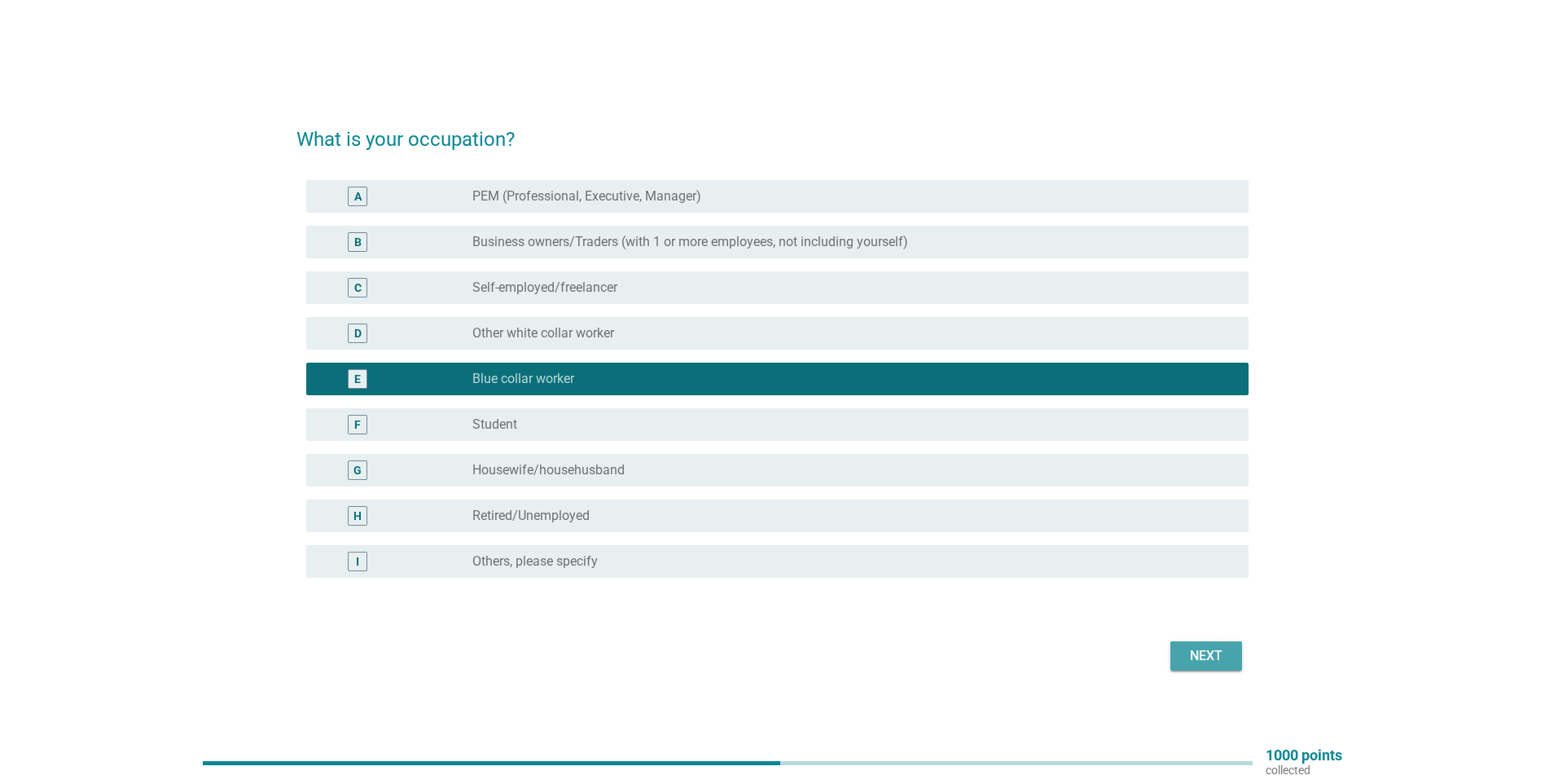
click at [1197, 659] on div "Next" at bounding box center [1207, 655] width 46 height 20
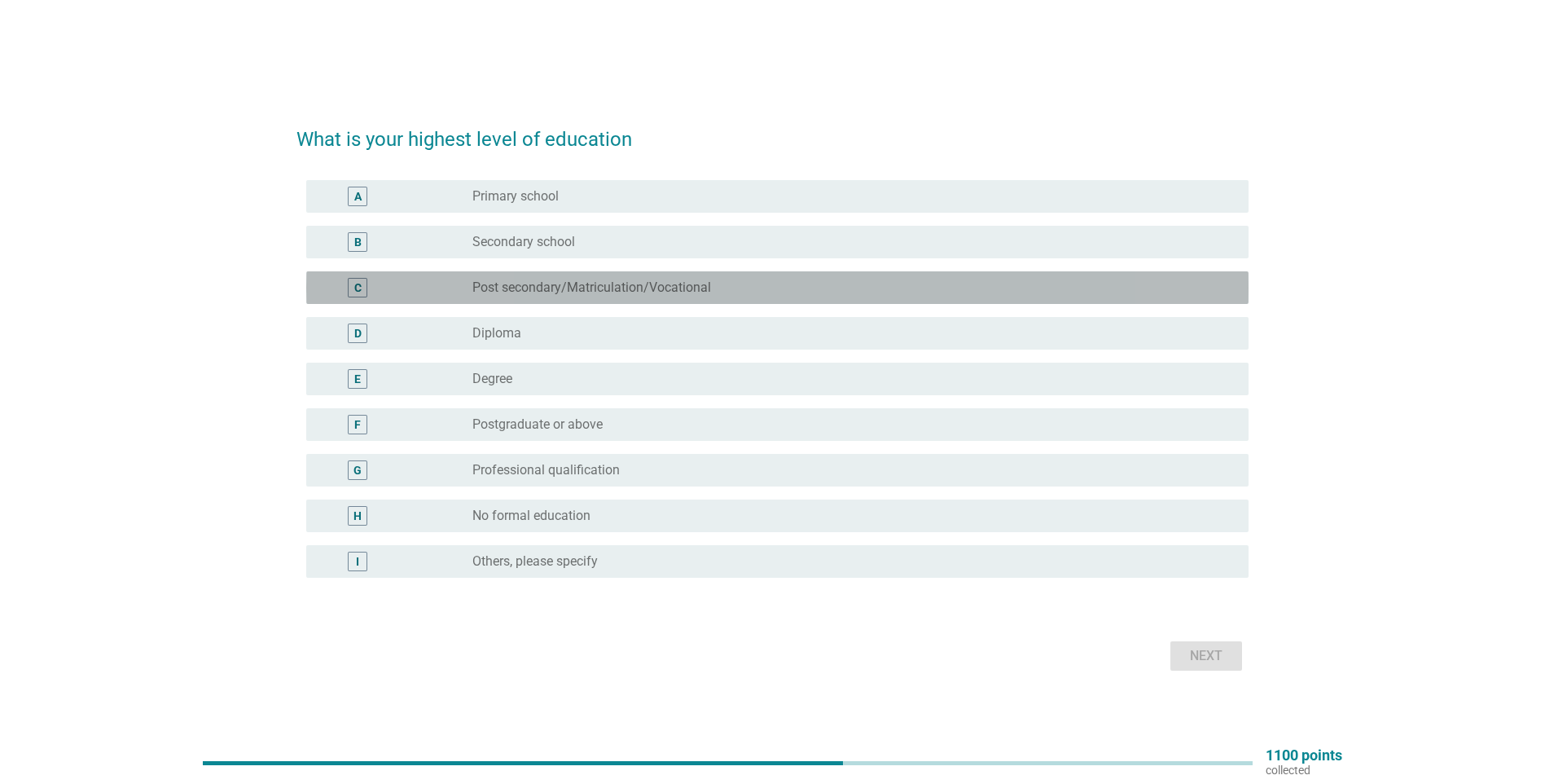
click at [914, 291] on div "radio_button_unchecked Post secondary/Matriculation/Vocational" at bounding box center [847, 287] width 750 height 16
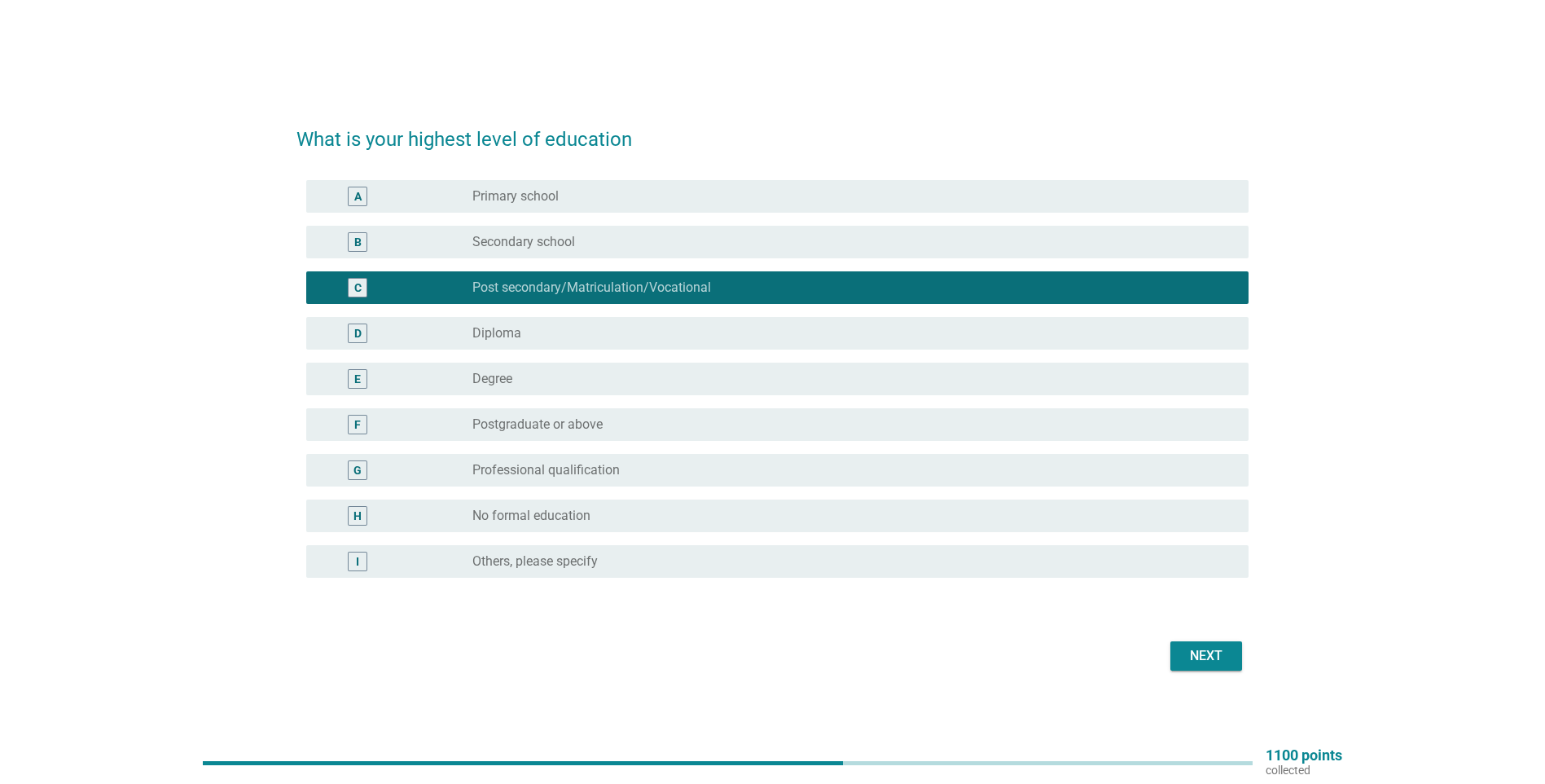
click at [1195, 650] on div "Next" at bounding box center [1207, 655] width 46 height 20
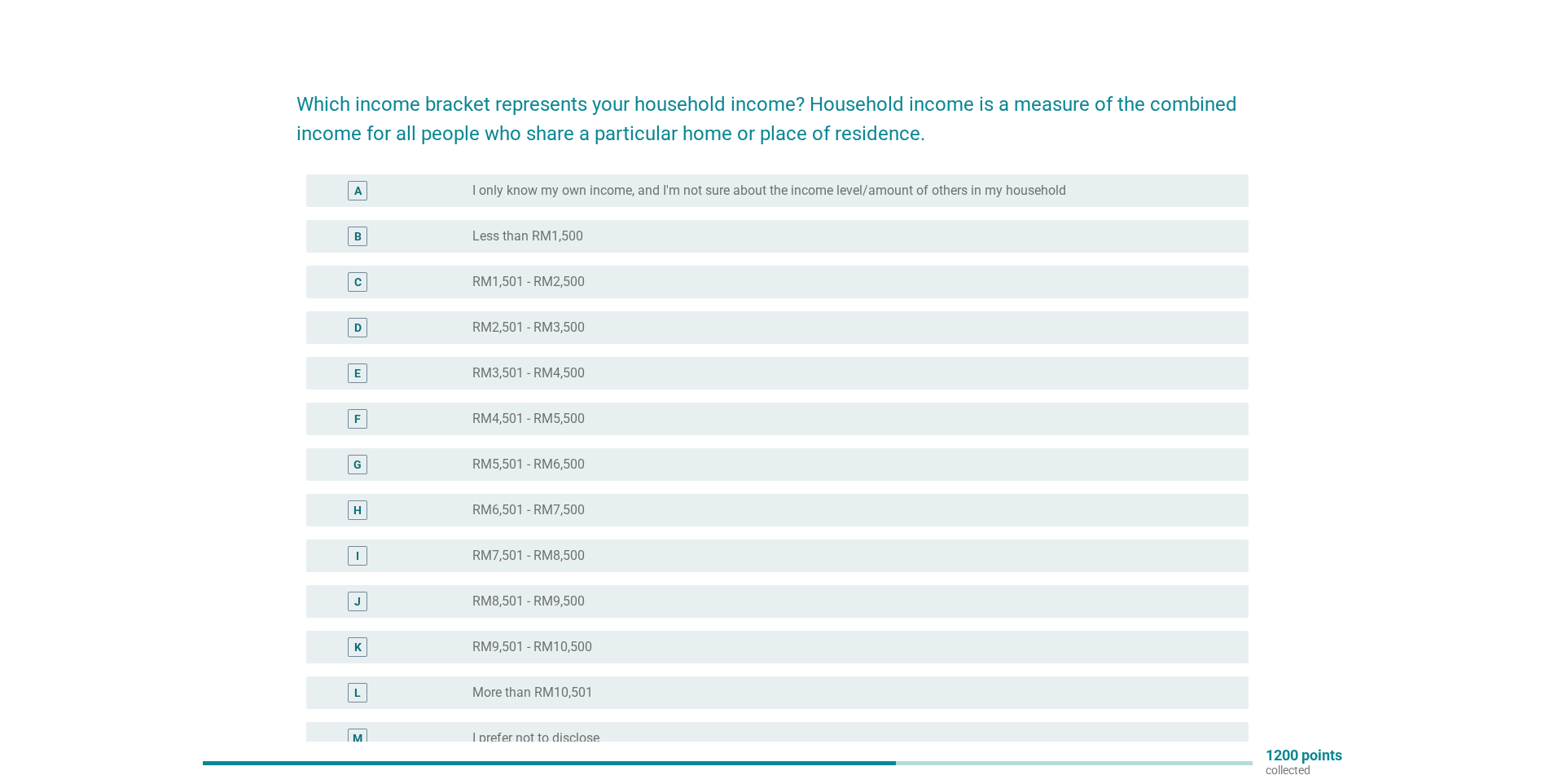
click at [1039, 282] on div "radio_button_unchecked RM1,501 - RM2,500" at bounding box center [847, 281] width 750 height 16
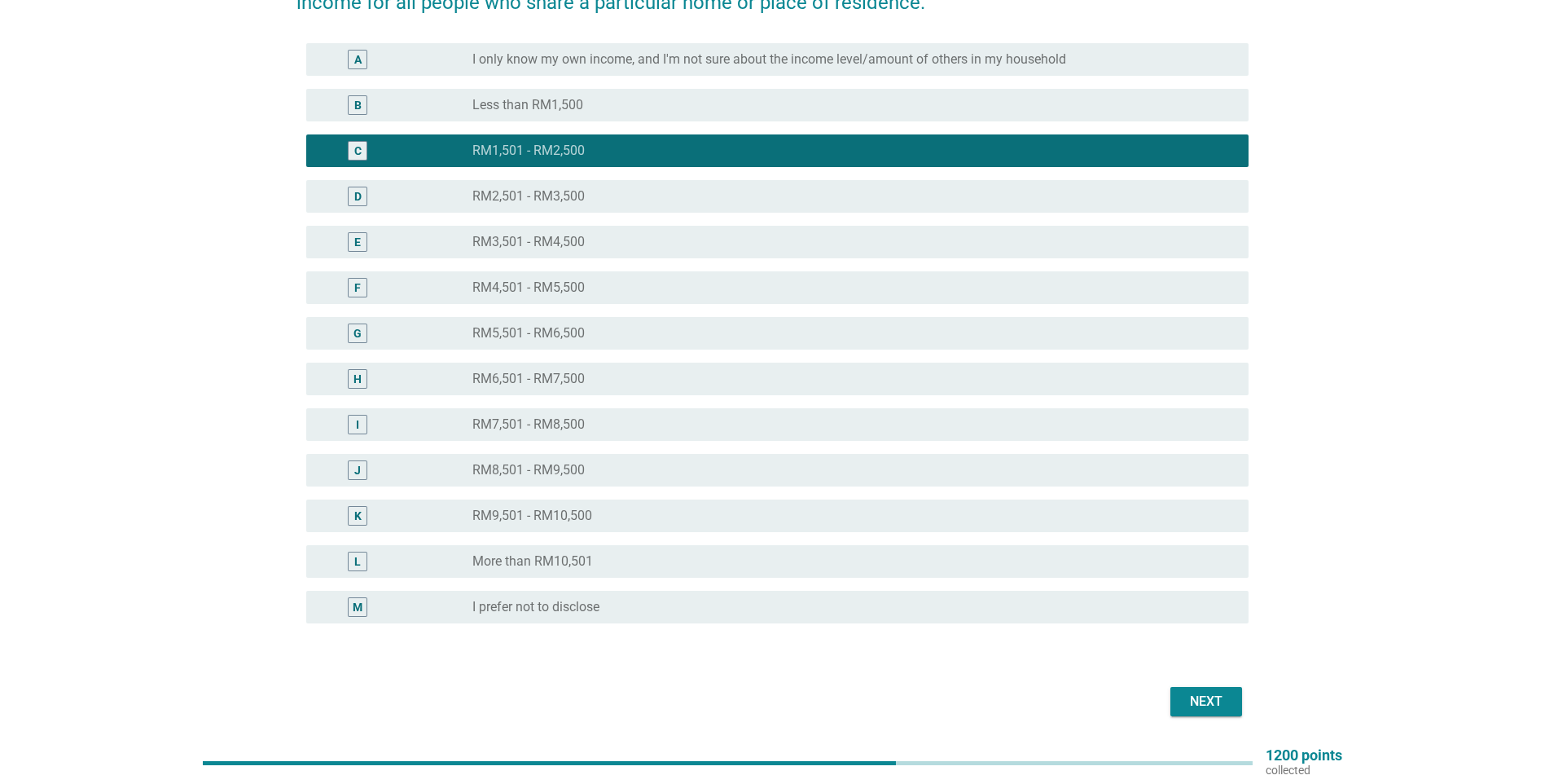
scroll to position [159, 0]
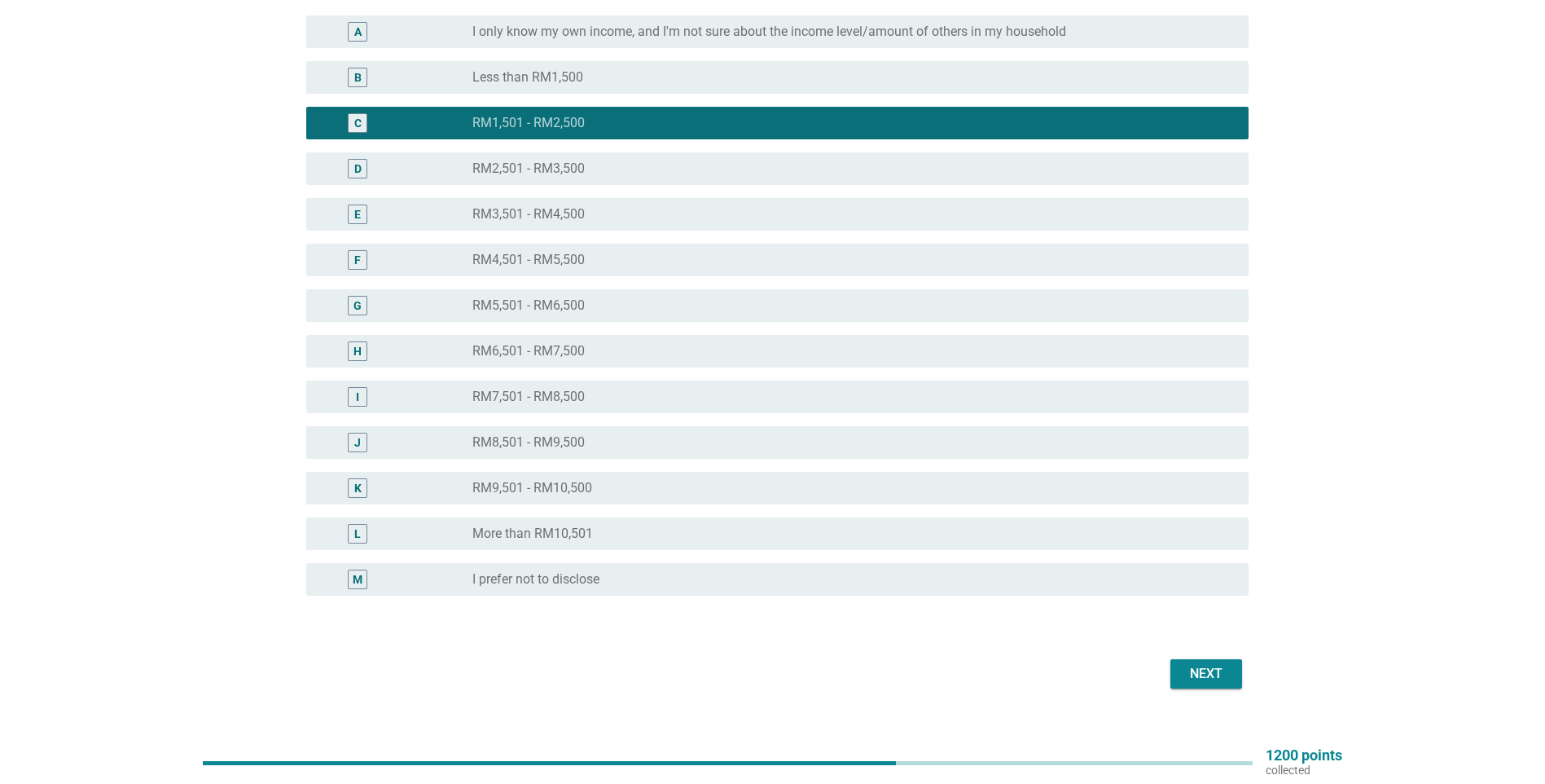
click at [1230, 677] on button "Next" at bounding box center [1207, 673] width 72 height 29
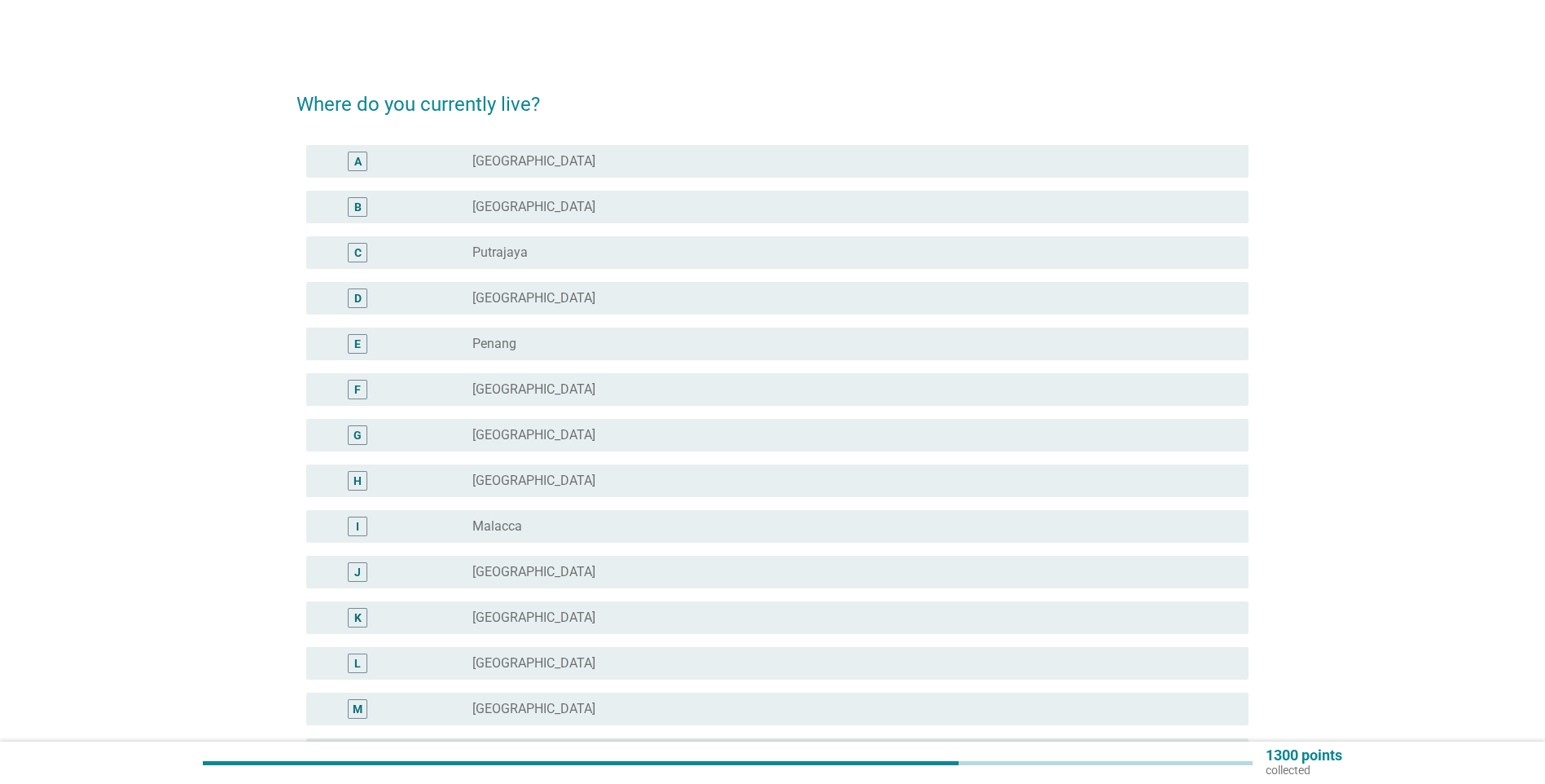
click at [705, 201] on div "radio_button_unchecked [GEOGRAPHIC_DATA]" at bounding box center [847, 206] width 750 height 16
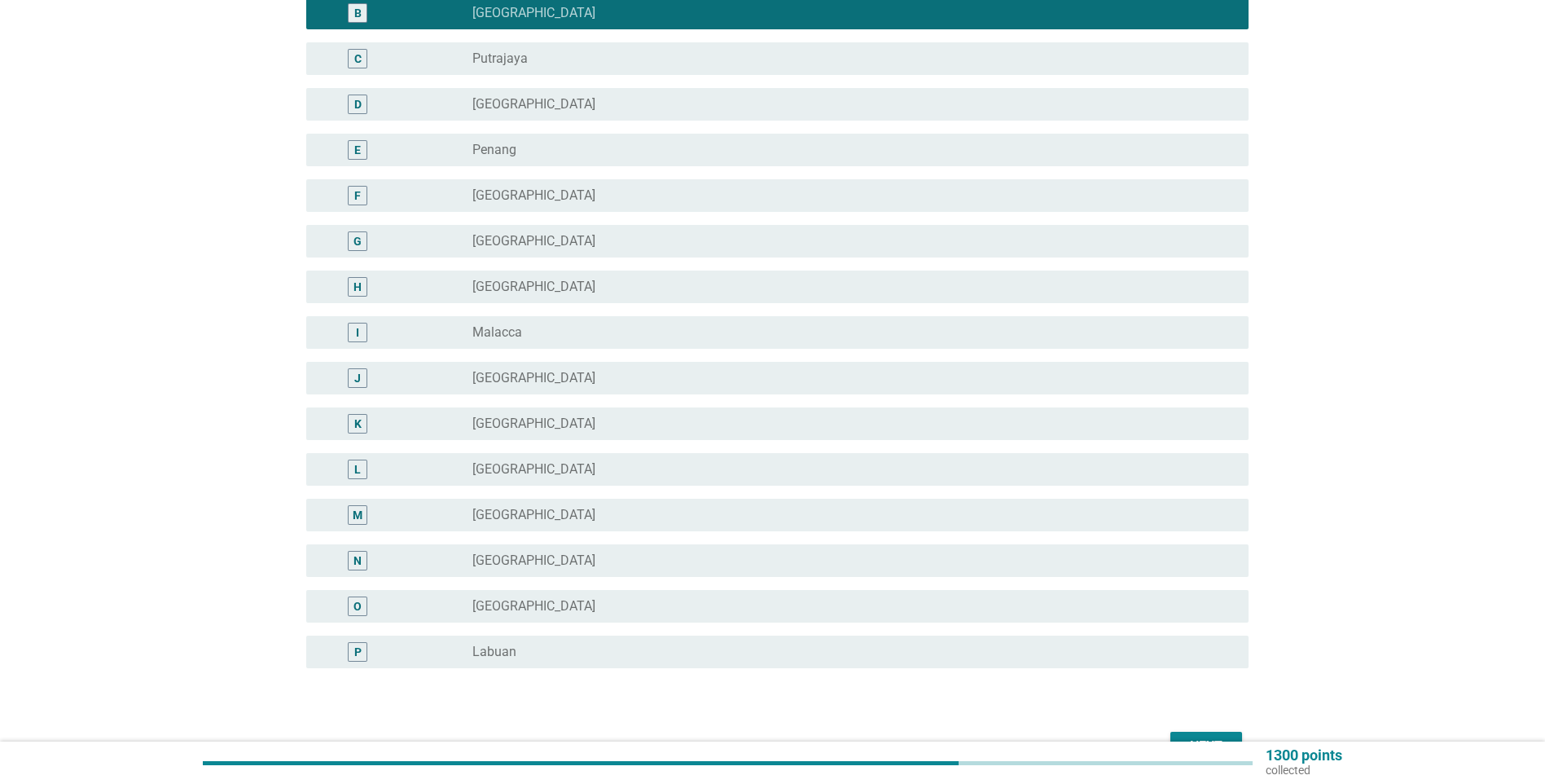
scroll to position [291, 0]
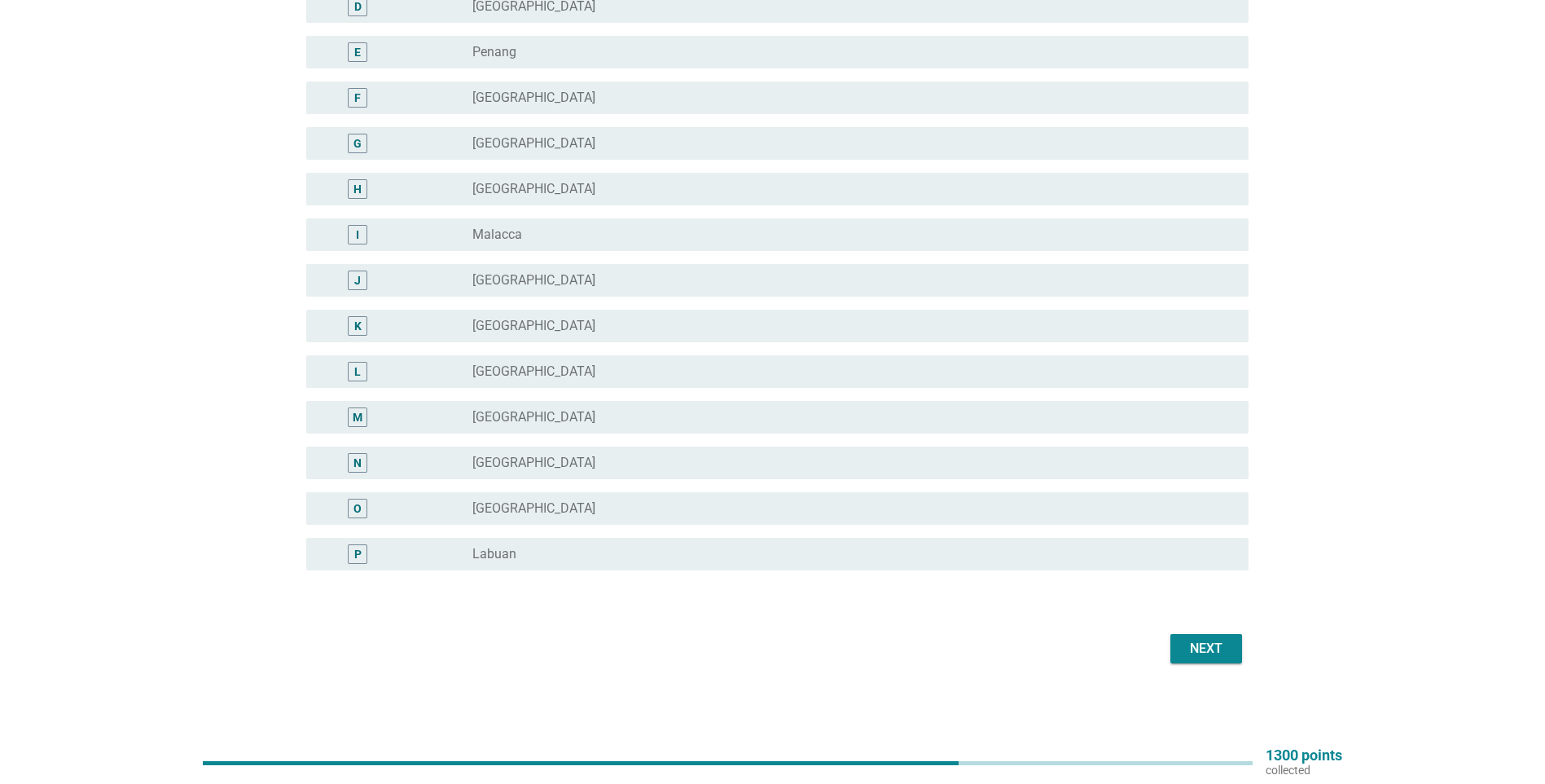
click at [1214, 653] on div "Next" at bounding box center [1207, 648] width 46 height 20
